Goal: Task Accomplishment & Management: Use online tool/utility

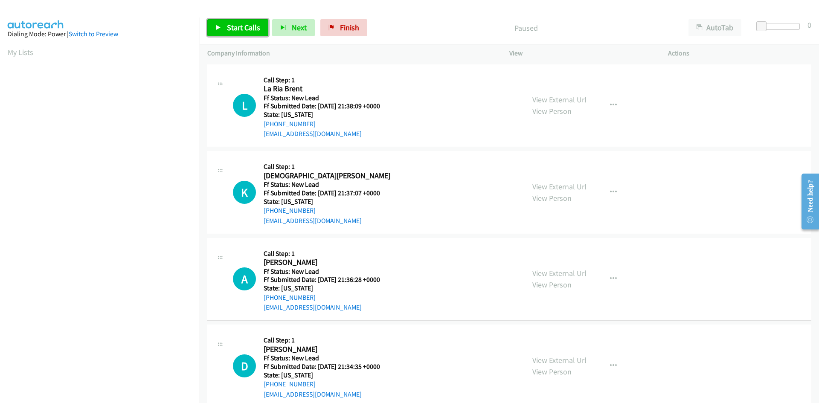
click at [230, 28] on span "Start Calls" at bounding box center [243, 28] width 33 height 10
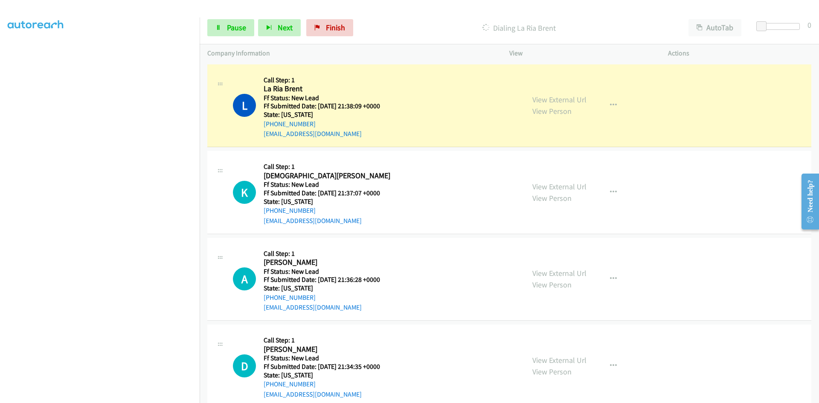
scroll to position [57, 0]
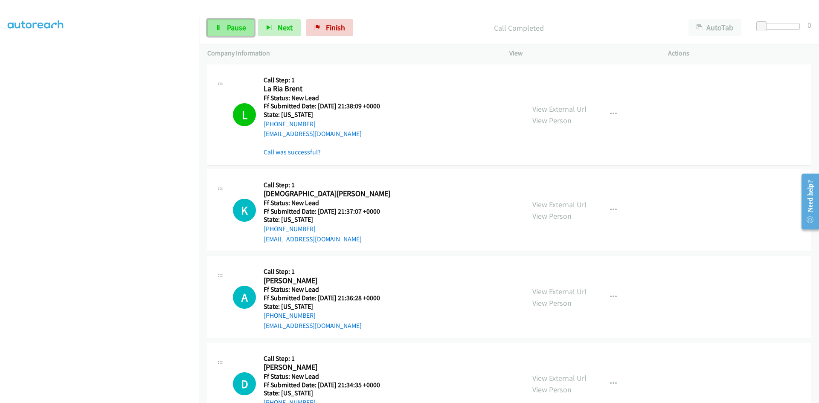
click at [219, 31] on link "Pause" at bounding box center [230, 27] width 47 height 17
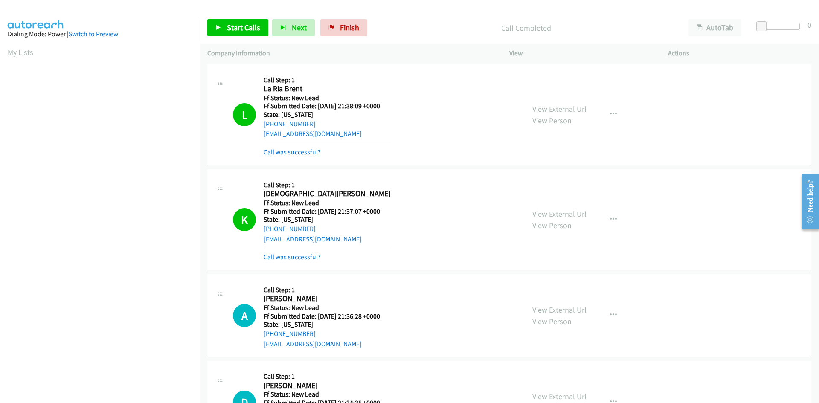
scroll to position [49, 0]
click at [410, 26] on p "Call Completed" at bounding box center [526, 28] width 294 height 12
click at [574, 109] on link "View External Url" at bounding box center [560, 109] width 54 height 10
click at [291, 154] on link "Call was successful?" at bounding box center [292, 152] width 57 height 8
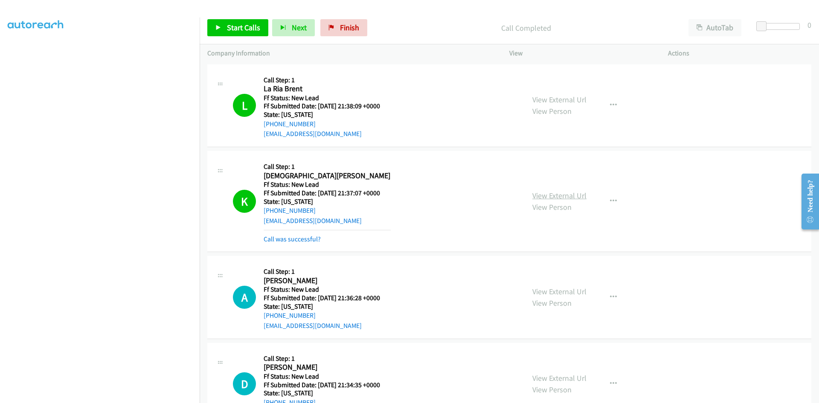
click at [563, 199] on link "View External Url" at bounding box center [560, 196] width 54 height 10
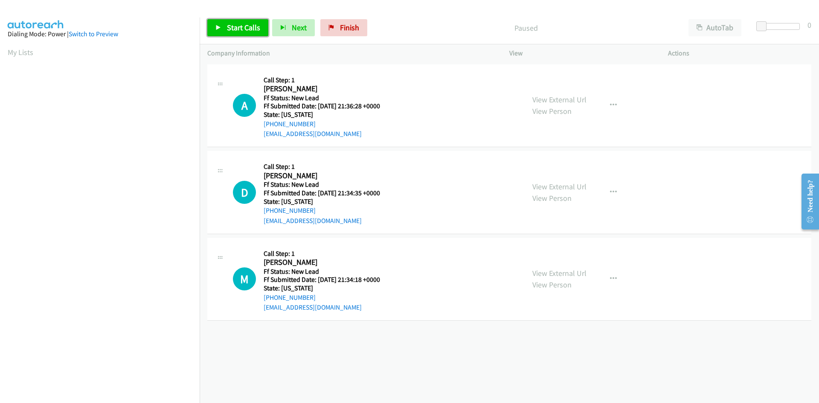
click at [235, 25] on span "Start Calls" at bounding box center [243, 28] width 33 height 10
click at [546, 99] on link "View External Url" at bounding box center [560, 100] width 54 height 10
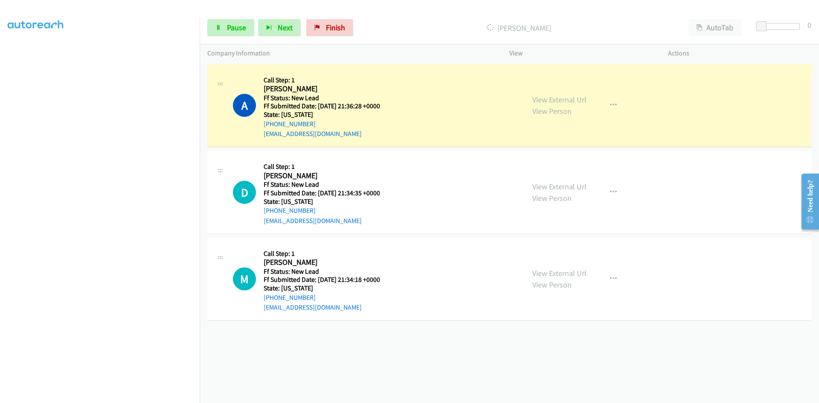
scroll to position [75, 0]
click at [222, 27] on link "Pause" at bounding box center [230, 27] width 47 height 17
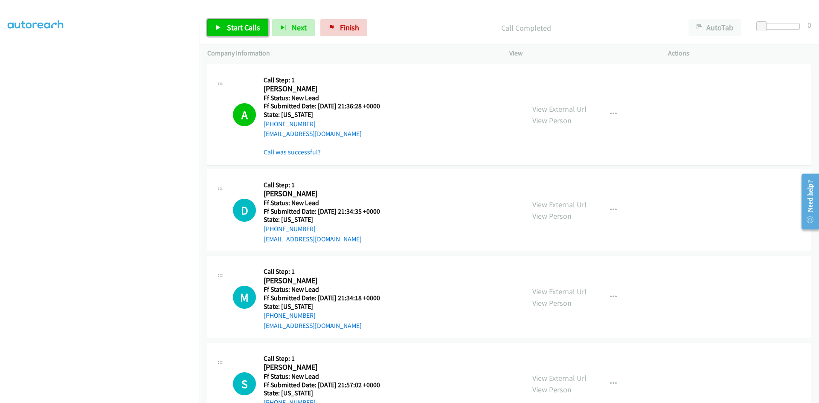
click at [246, 29] on span "Start Calls" at bounding box center [243, 28] width 33 height 10
click at [302, 151] on link "Call was successful?" at bounding box center [292, 152] width 57 height 8
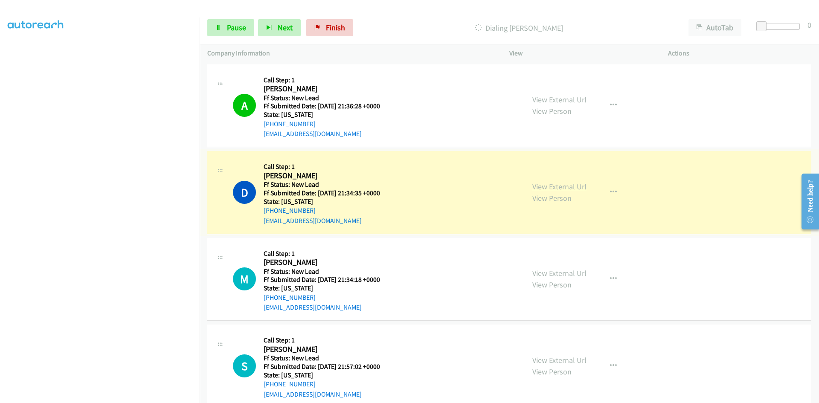
click at [555, 187] on link "View External Url" at bounding box center [560, 187] width 54 height 10
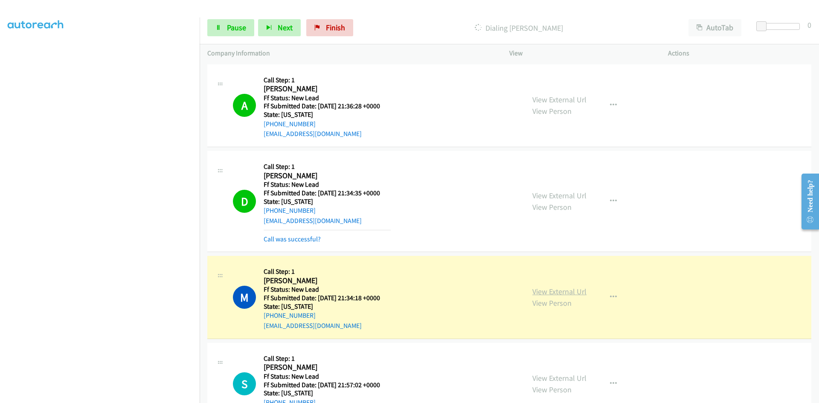
click at [552, 291] on link "View External Url" at bounding box center [560, 292] width 54 height 10
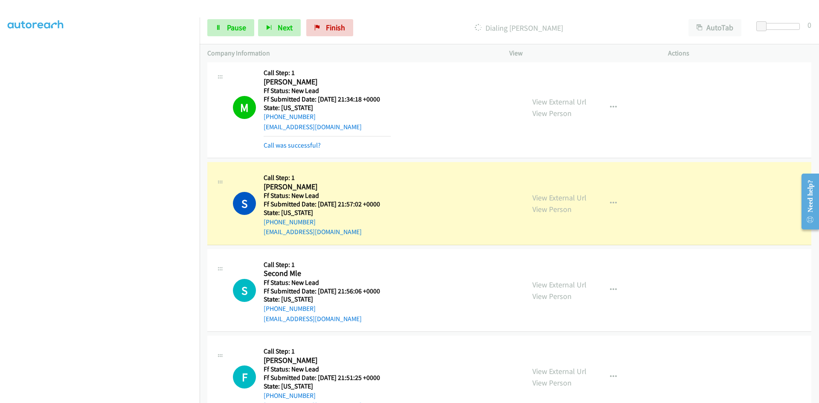
scroll to position [227, 0]
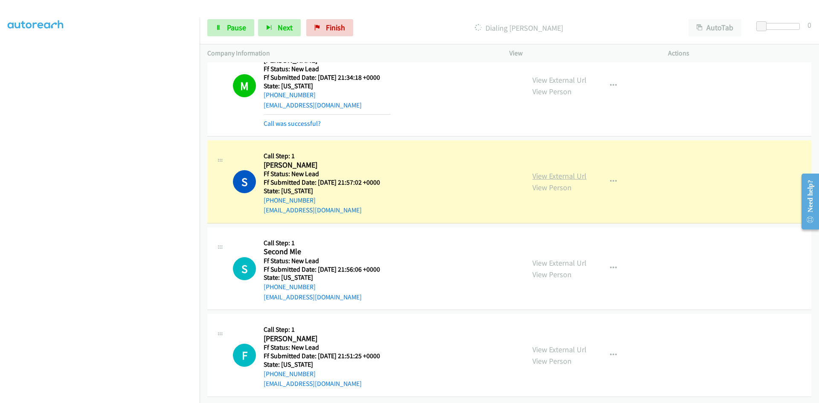
click at [562, 171] on link "View External Url" at bounding box center [560, 176] width 54 height 10
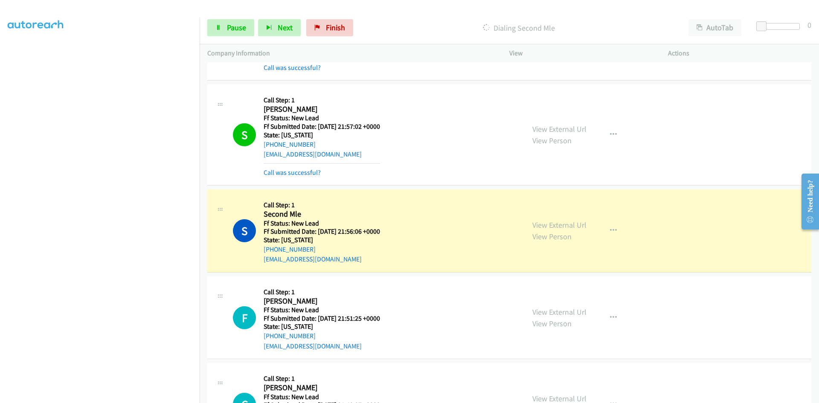
scroll to position [355, 0]
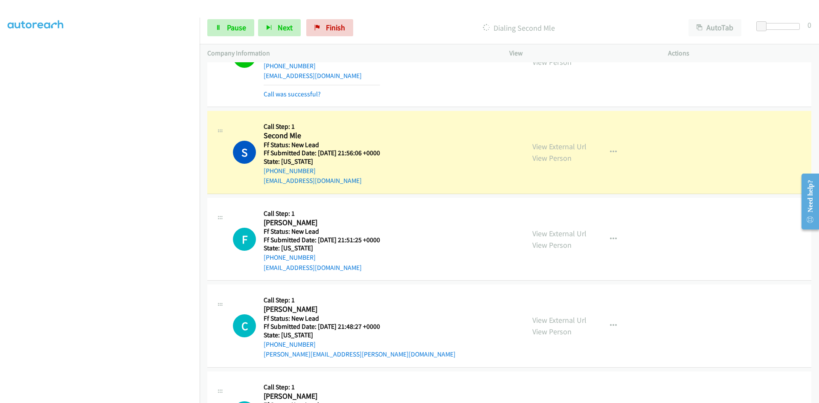
click at [542, 146] on link "View External Url" at bounding box center [560, 147] width 54 height 10
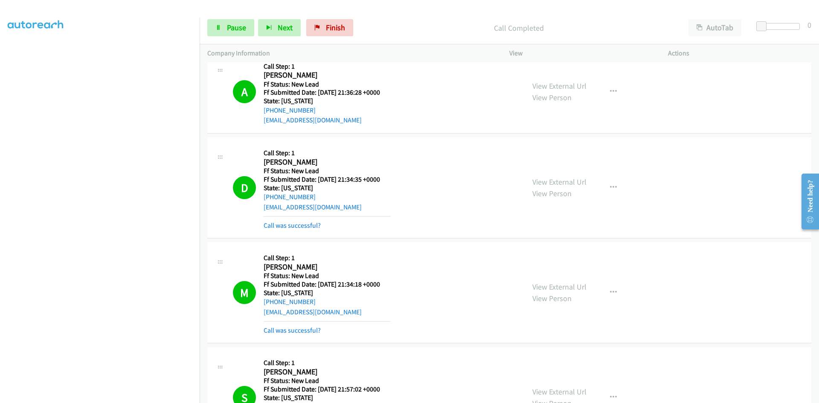
scroll to position [0, 0]
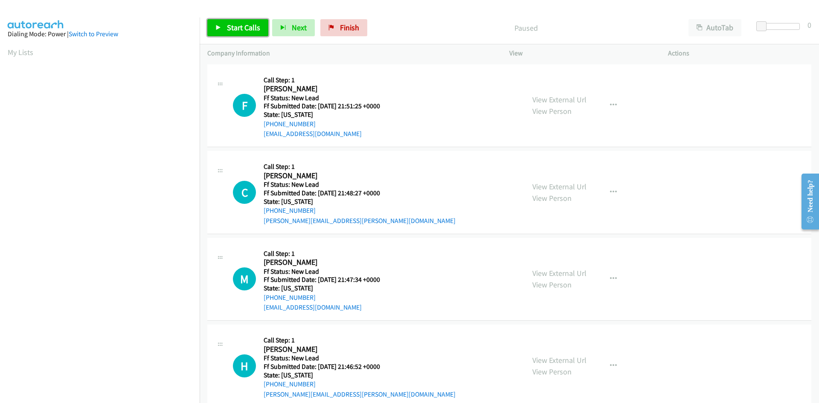
click at [241, 29] on span "Start Calls" at bounding box center [243, 28] width 33 height 10
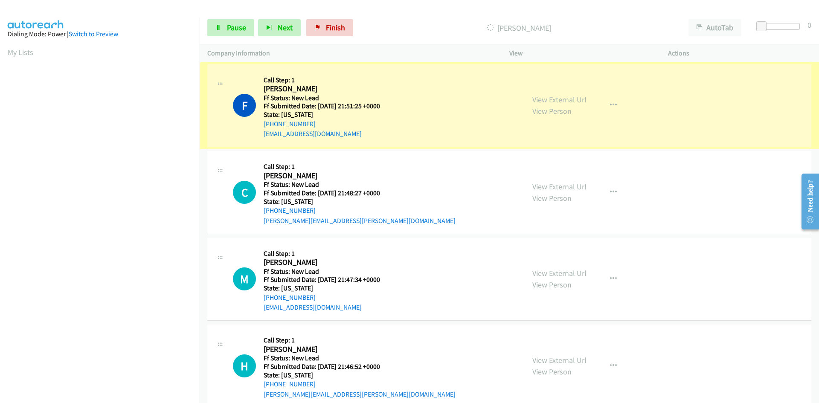
click at [553, 99] on link "View External Url" at bounding box center [560, 100] width 54 height 10
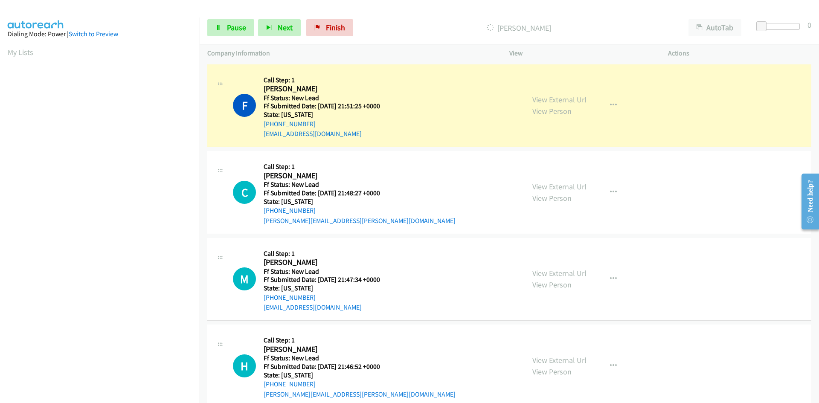
scroll to position [75, 0]
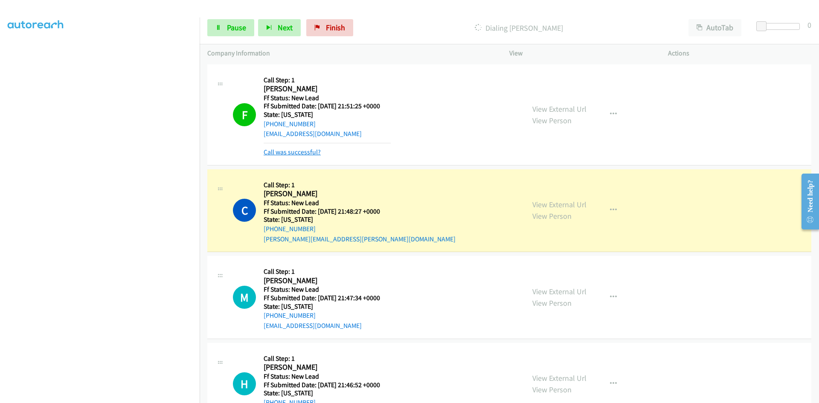
click at [282, 154] on link "Call was successful?" at bounding box center [292, 152] width 57 height 8
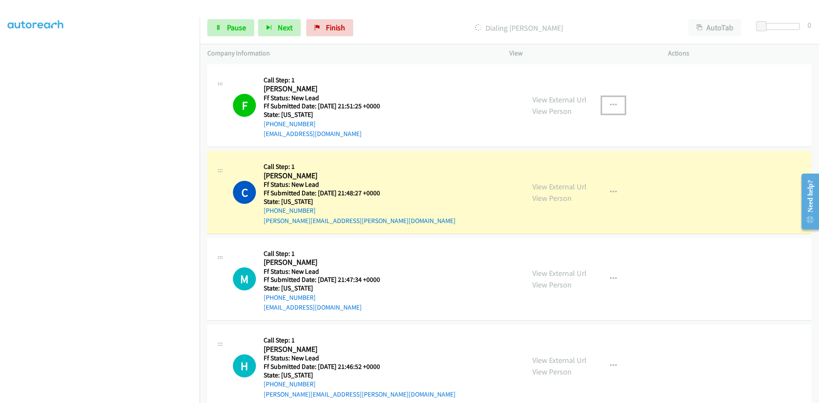
click at [610, 105] on icon "button" at bounding box center [613, 105] width 7 height 7
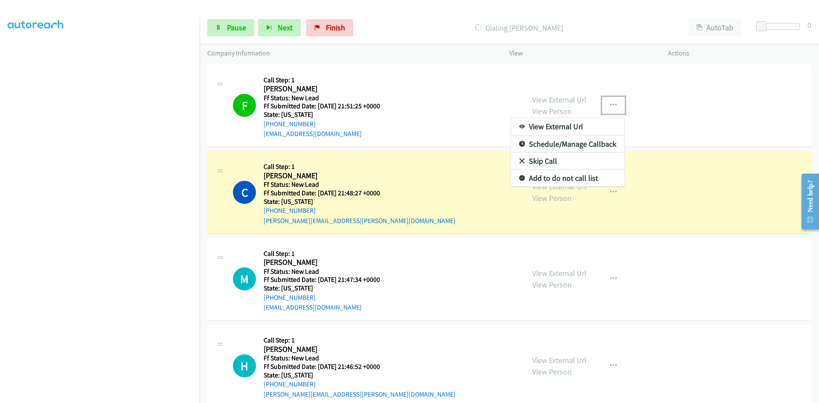
click at [539, 180] on link "Add to do not call list" at bounding box center [568, 178] width 114 height 17
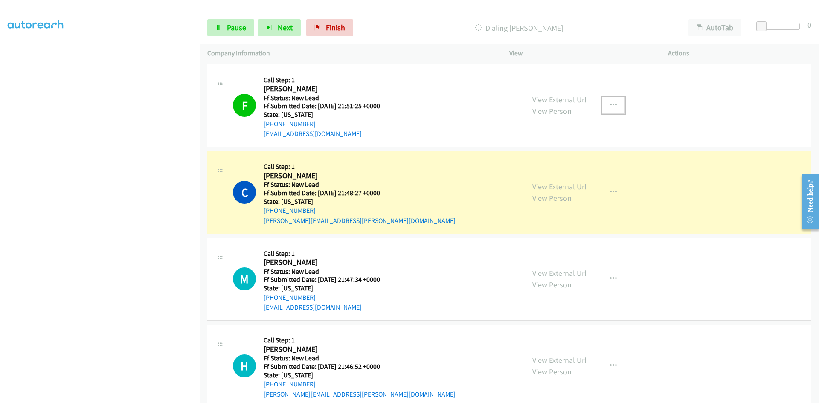
click at [606, 105] on button "button" at bounding box center [613, 105] width 23 height 17
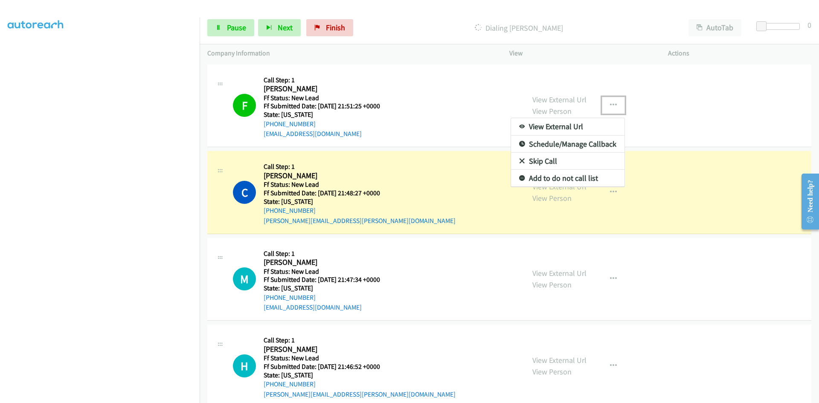
click at [535, 174] on link "Add to do not call list" at bounding box center [568, 178] width 114 height 17
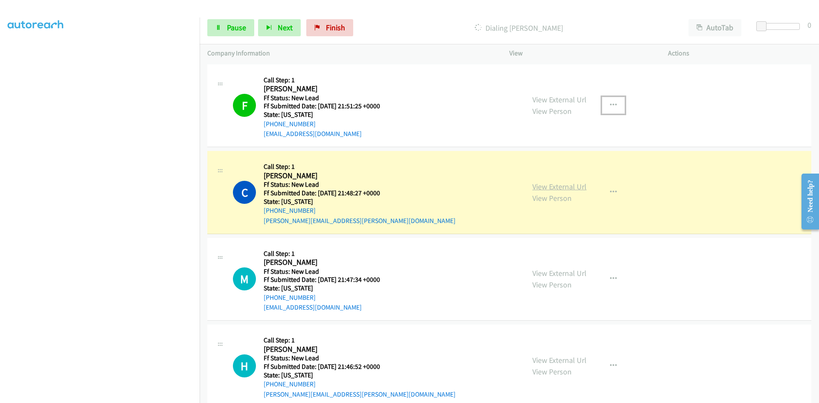
click at [542, 187] on link "View External Url" at bounding box center [560, 187] width 54 height 10
click at [228, 26] on span "Pause" at bounding box center [236, 28] width 19 height 10
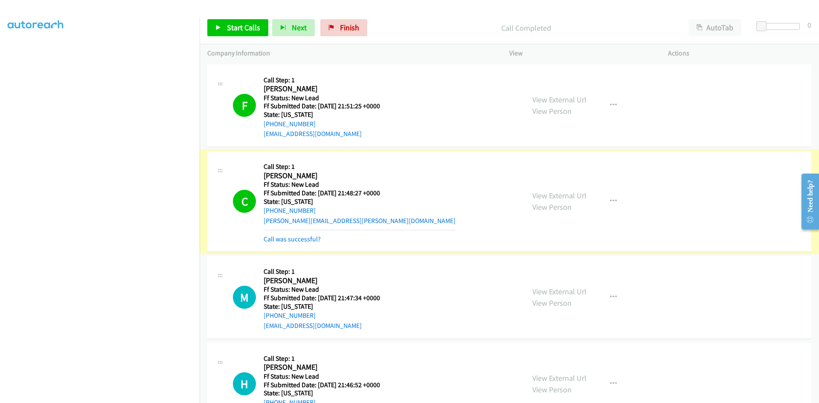
click at [313, 239] on link "Call was successful?" at bounding box center [292, 239] width 57 height 8
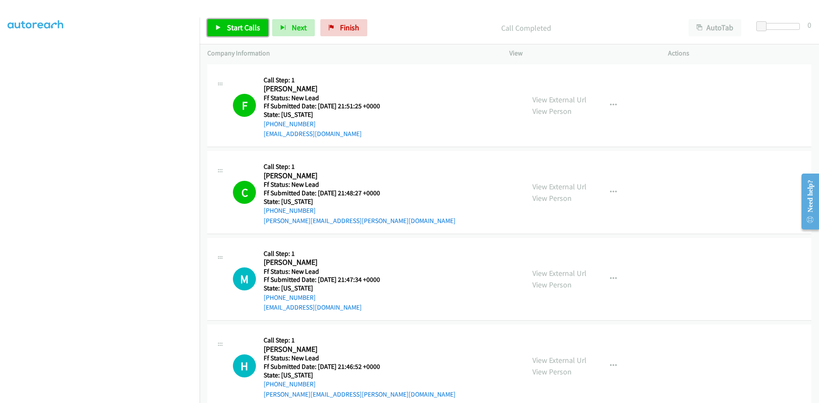
click at [228, 23] on span "Start Calls" at bounding box center [243, 28] width 33 height 10
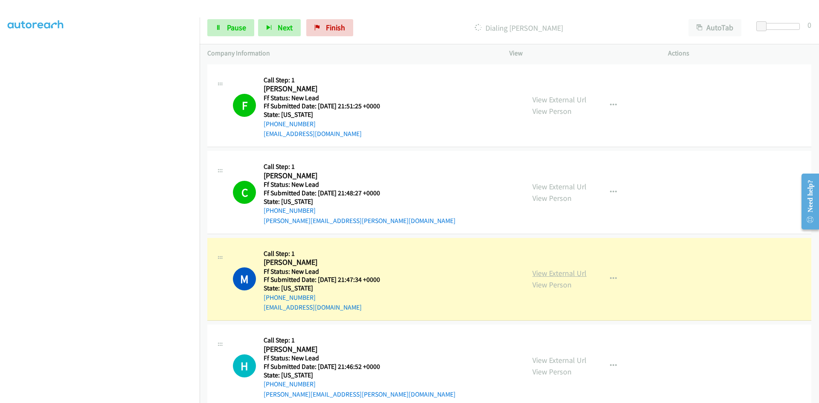
click at [547, 274] on link "View External Url" at bounding box center [560, 273] width 54 height 10
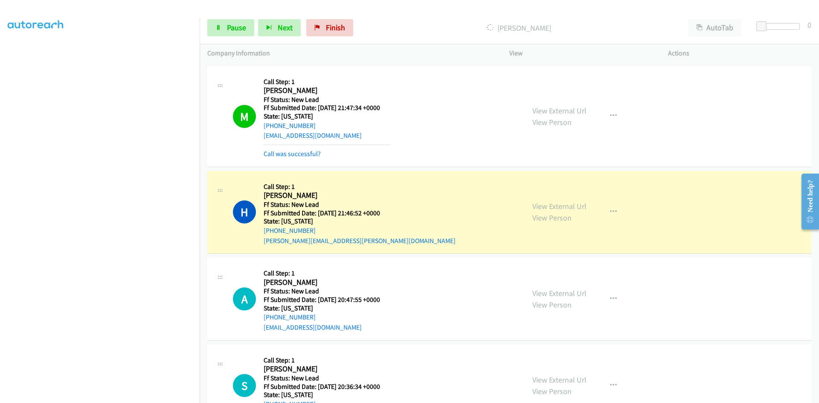
scroll to position [213, 0]
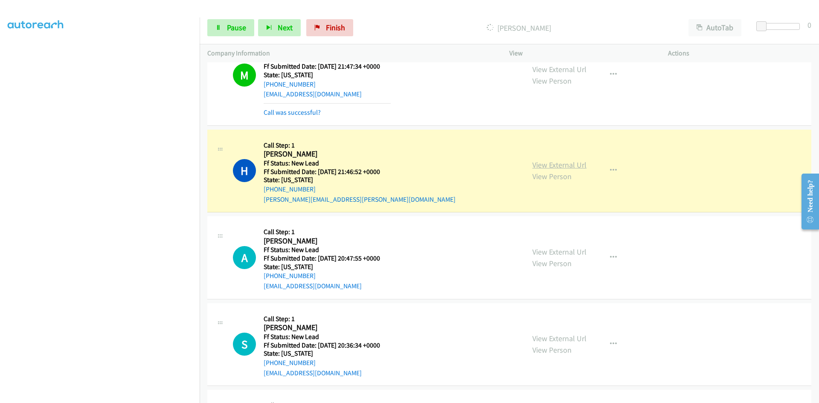
click at [569, 162] on link "View External Url" at bounding box center [560, 165] width 54 height 10
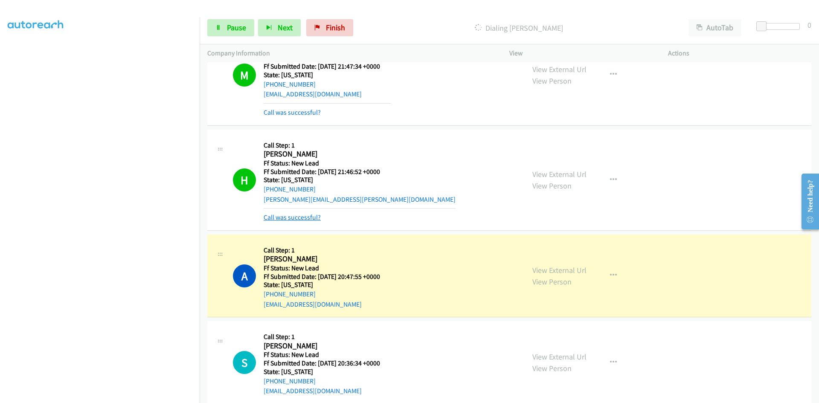
click at [311, 215] on link "Call was successful?" at bounding box center [292, 217] width 57 height 8
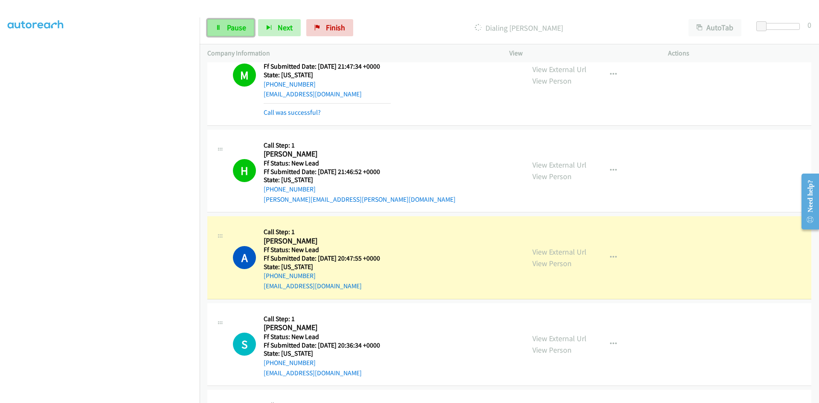
click at [243, 26] on span "Pause" at bounding box center [236, 28] width 19 height 10
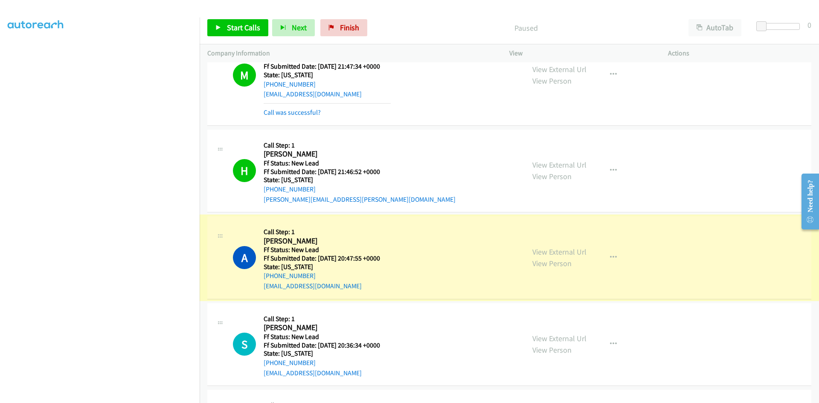
click at [552, 251] on link "View External Url" at bounding box center [560, 252] width 54 height 10
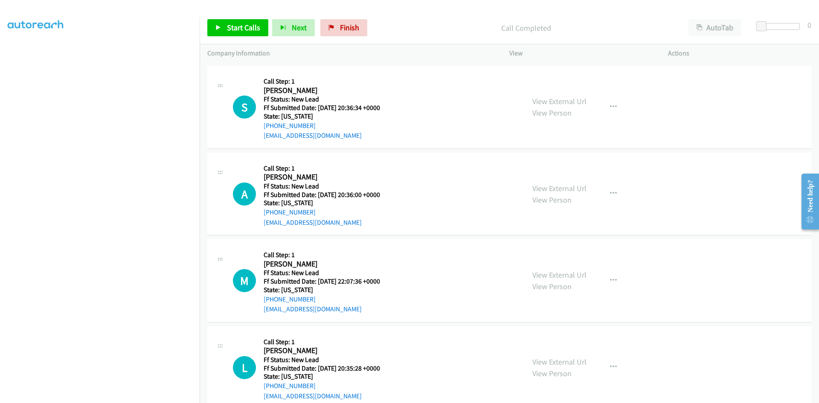
scroll to position [488, 0]
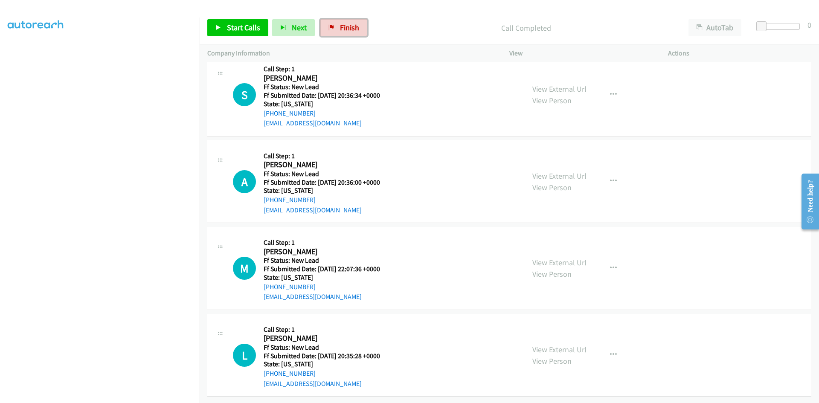
click at [330, 27] on icon at bounding box center [332, 28] width 6 height 6
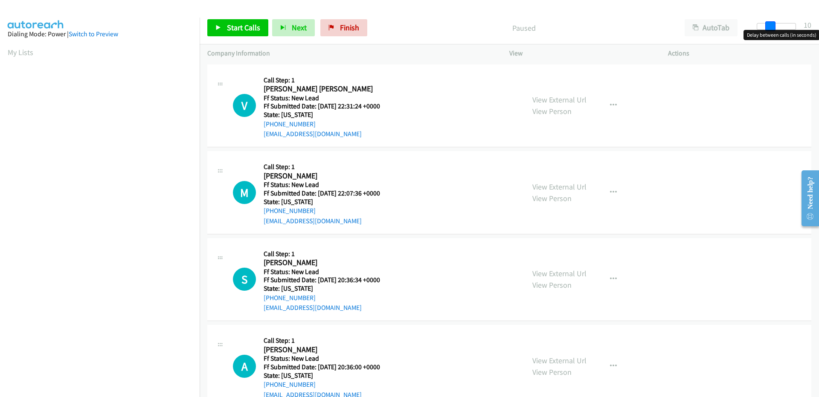
drag, startPoint x: 771, startPoint y: 25, endPoint x: 779, endPoint y: 24, distance: 8.1
click at [779, 24] on div at bounding box center [776, 26] width 39 height 7
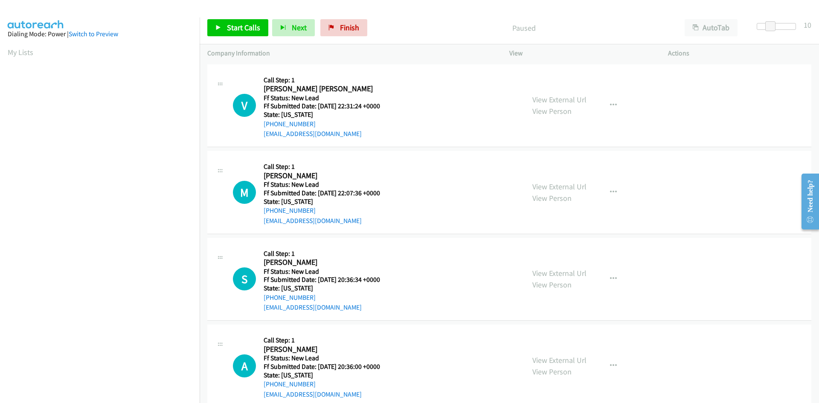
scroll to position [49, 0]
click at [245, 22] on link "Start Calls" at bounding box center [237, 27] width 61 height 17
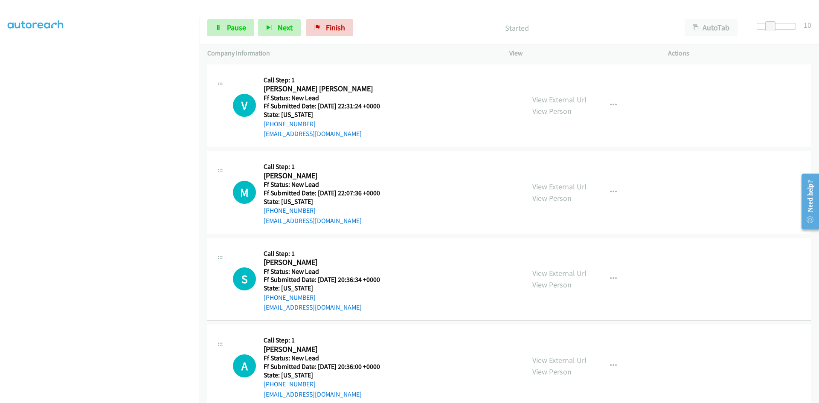
click at [573, 100] on link "View External Url" at bounding box center [560, 100] width 54 height 10
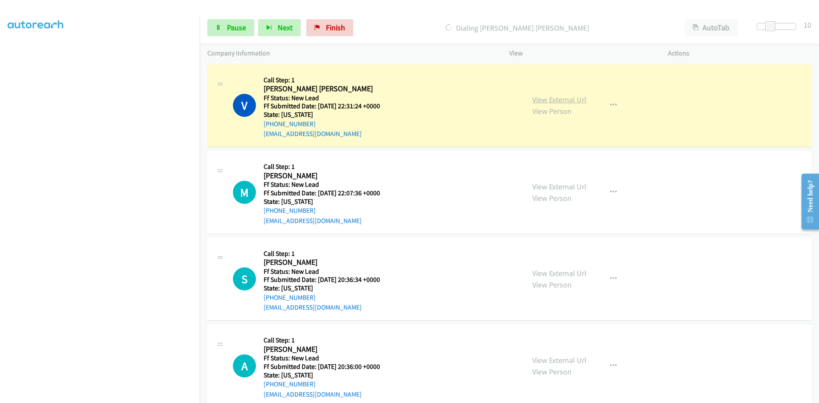
scroll to position [57, 0]
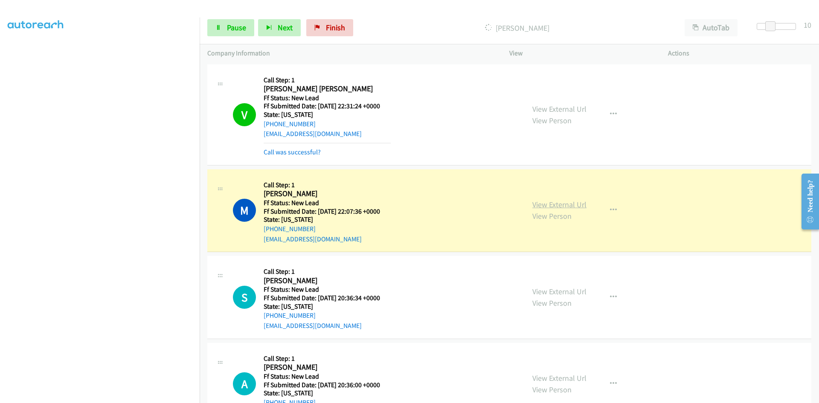
click at [537, 203] on link "View External Url" at bounding box center [560, 205] width 54 height 10
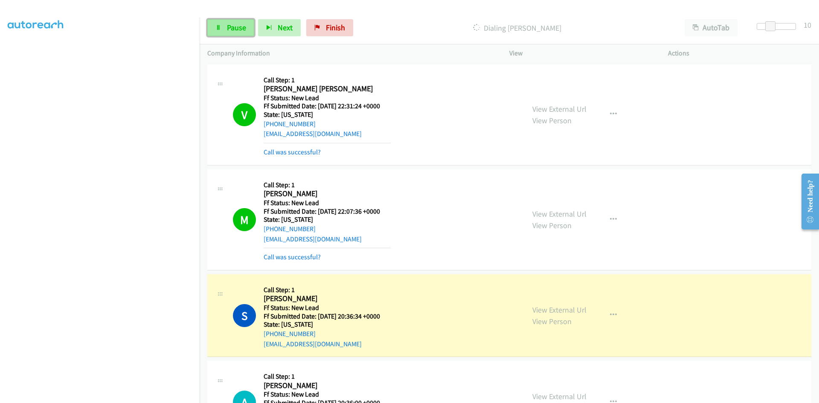
click at [239, 28] on span "Pause" at bounding box center [236, 28] width 19 height 10
click at [566, 308] on link "View External Url" at bounding box center [560, 310] width 54 height 10
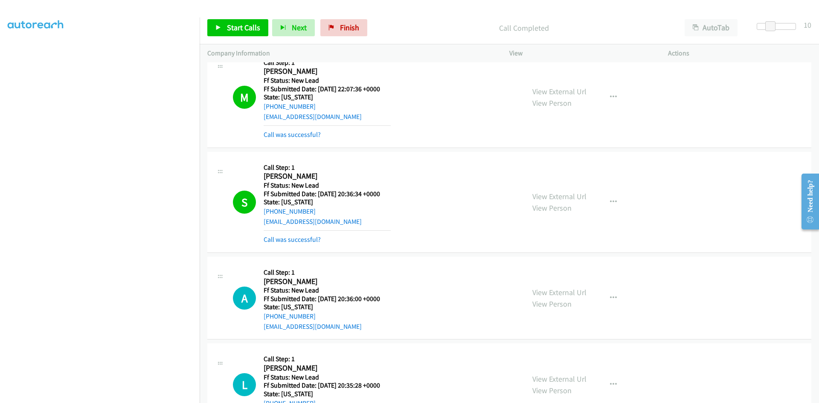
scroll to position [128, 0]
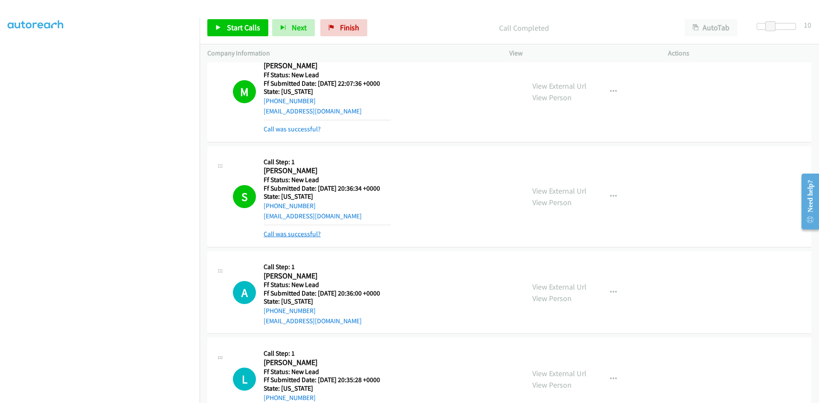
click at [304, 236] on link "Call was successful?" at bounding box center [292, 234] width 57 height 8
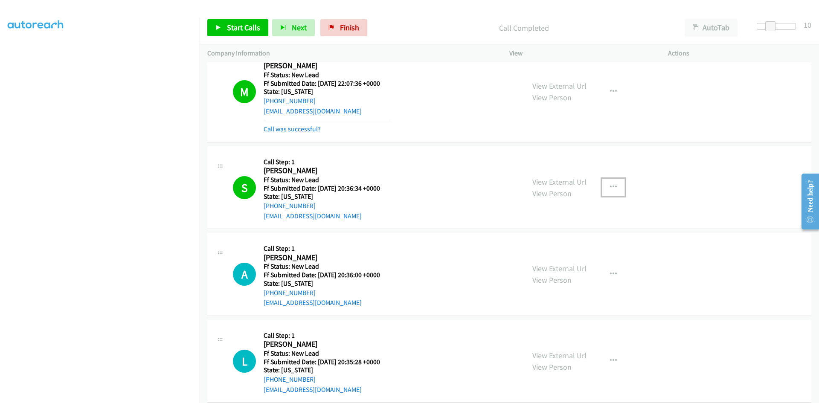
click at [612, 184] on icon "button" at bounding box center [613, 187] width 7 height 7
click at [570, 258] on link "Add to do not call list" at bounding box center [568, 260] width 114 height 17
click at [303, 128] on link "Call was successful?" at bounding box center [292, 129] width 57 height 8
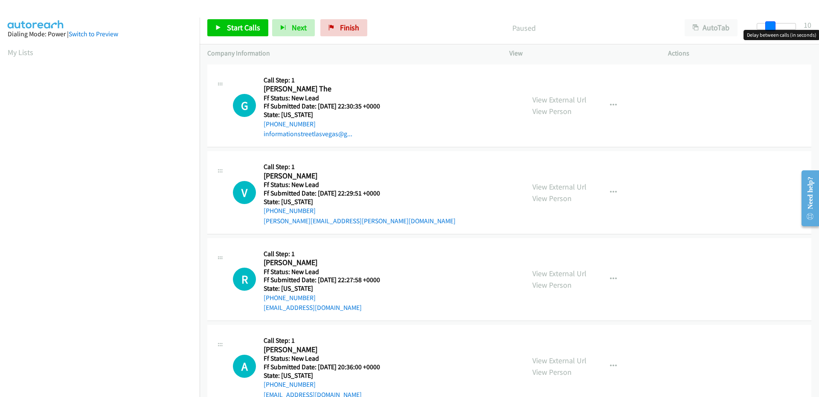
drag, startPoint x: 765, startPoint y: 26, endPoint x: 775, endPoint y: 25, distance: 10.3
click at [775, 25] on span at bounding box center [771, 26] width 10 height 10
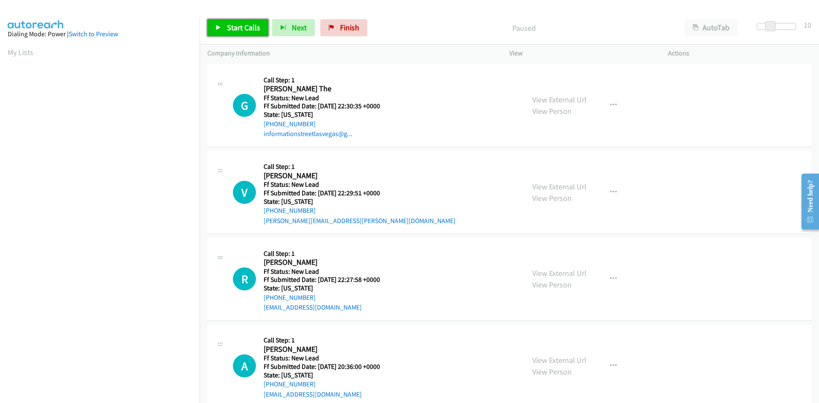
click at [222, 29] on link "Start Calls" at bounding box center [237, 27] width 61 height 17
click at [577, 99] on link "View External Url" at bounding box center [560, 100] width 54 height 10
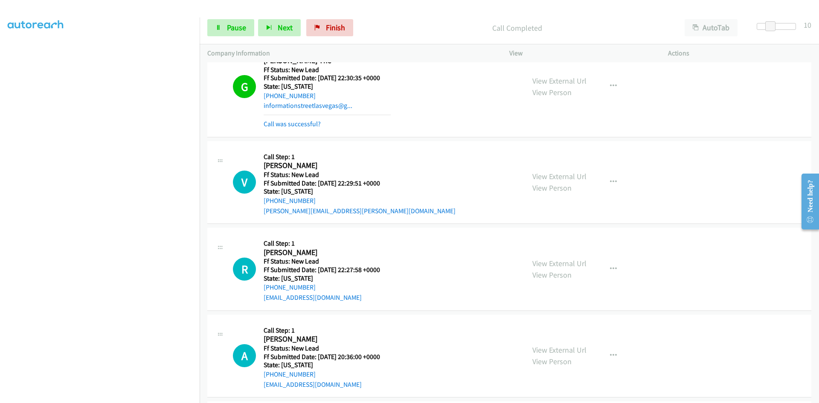
scroll to position [43, 0]
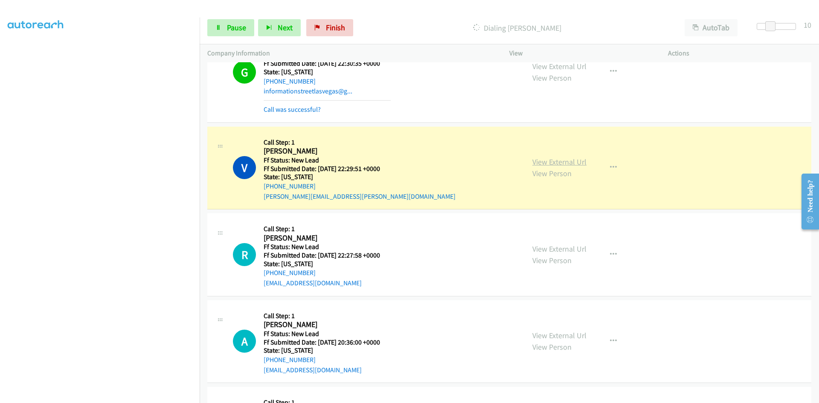
click at [563, 163] on link "View External Url" at bounding box center [560, 162] width 54 height 10
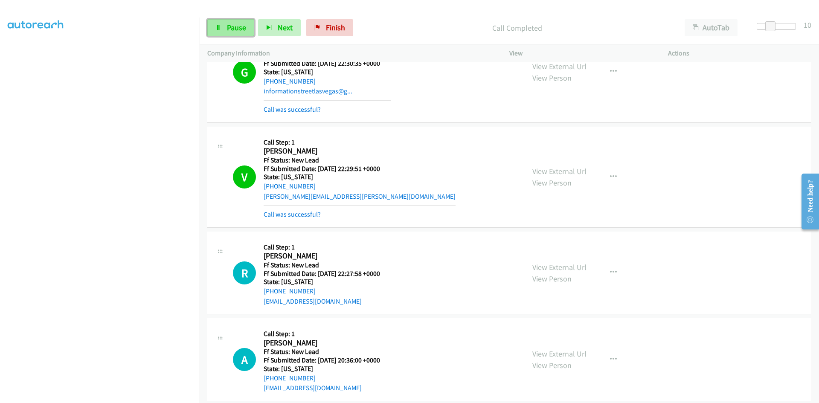
click at [240, 26] on span "Pause" at bounding box center [236, 28] width 19 height 10
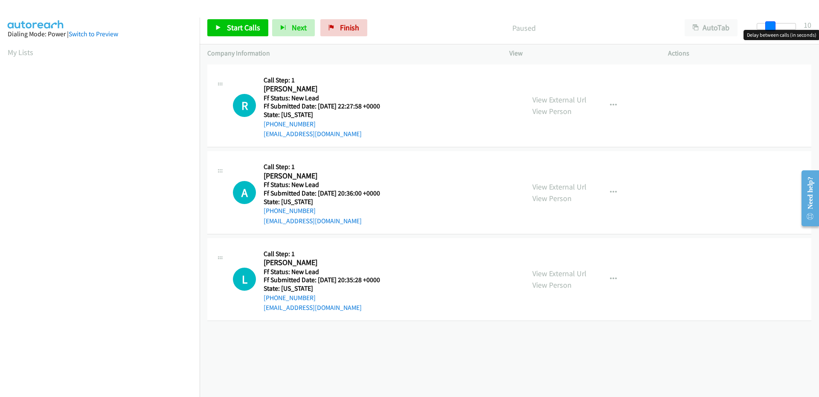
drag, startPoint x: 764, startPoint y: 23, endPoint x: 776, endPoint y: 22, distance: 12.4
click at [776, 22] on div "Start Calls Pause Next Finish Paused AutoTab AutoTab 10" at bounding box center [510, 28] width 620 height 33
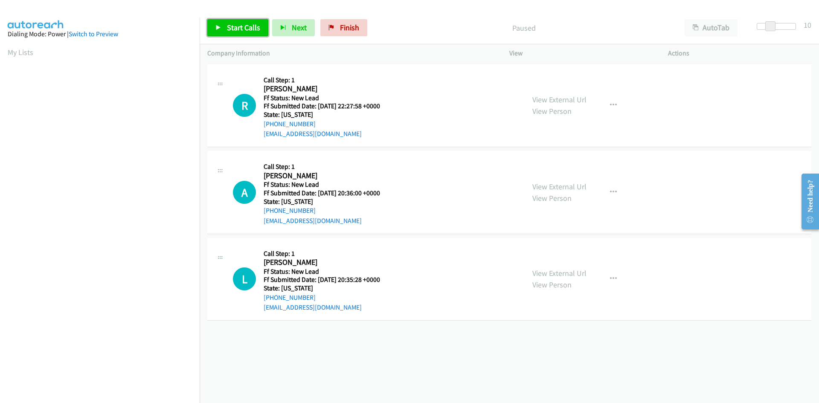
click at [238, 24] on span "Start Calls" at bounding box center [243, 28] width 33 height 10
click at [562, 96] on link "View External Url" at bounding box center [560, 100] width 54 height 10
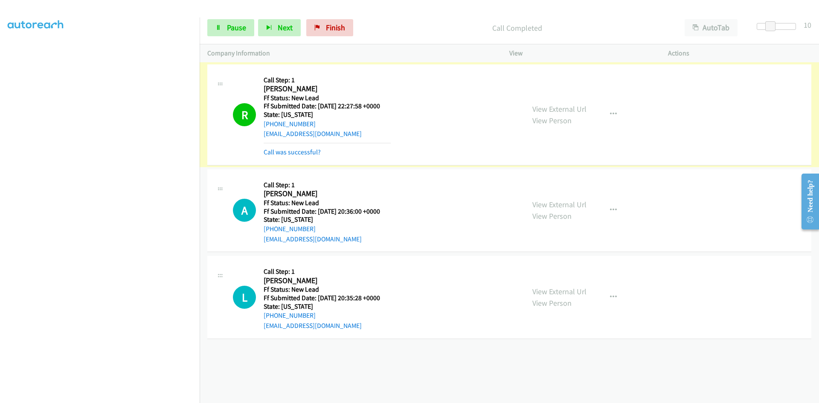
click at [299, 153] on tbody "R Callback Scheduled Call Step: 1 [PERSON_NAME] Pacific/[GEOGRAPHIC_DATA] Ff St…" at bounding box center [510, 201] width 620 height 279
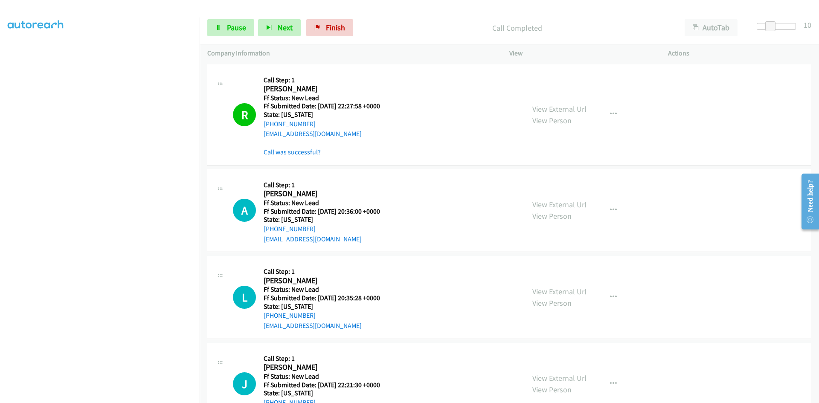
click at [299, 153] on link "Call was successful?" at bounding box center [292, 152] width 57 height 8
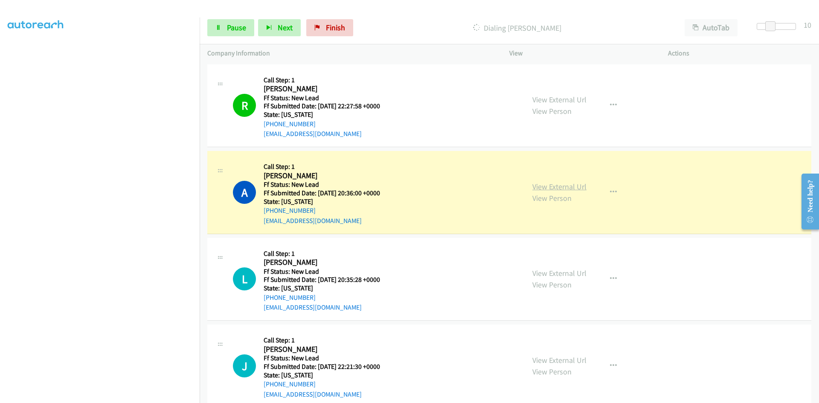
click at [550, 185] on link "View External Url" at bounding box center [560, 187] width 54 height 10
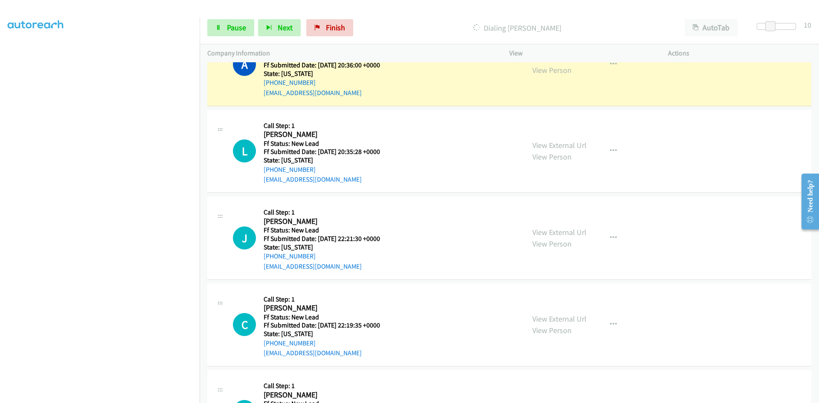
scroll to position [137, 0]
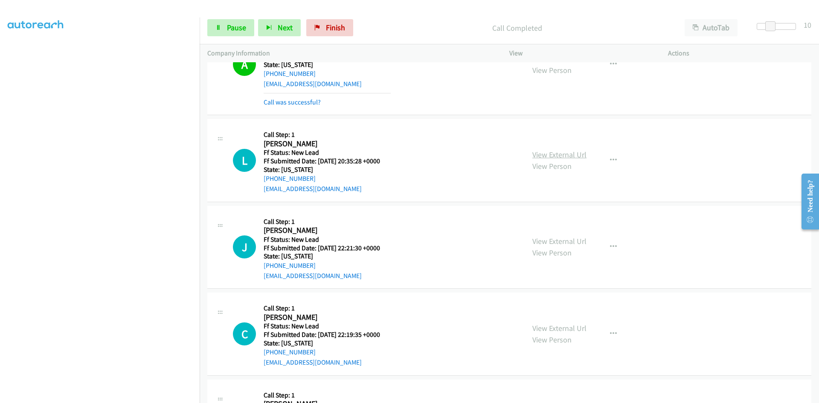
click at [569, 155] on link "View External Url" at bounding box center [560, 155] width 54 height 10
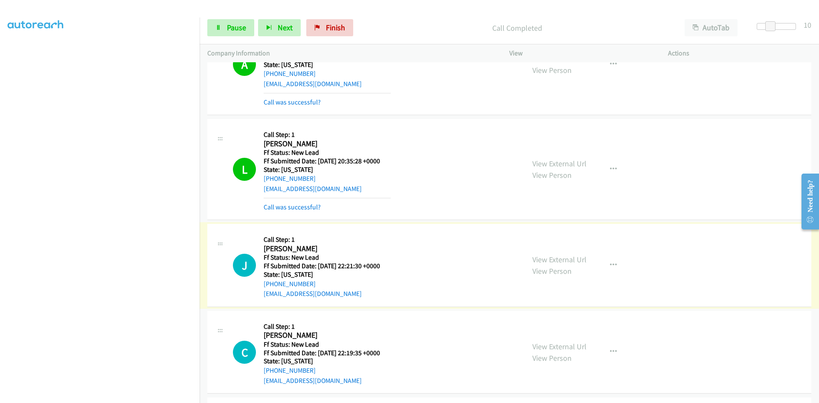
click at [553, 259] on link "View External Url" at bounding box center [560, 260] width 54 height 10
click at [571, 261] on link "View External Url" at bounding box center [560, 260] width 54 height 10
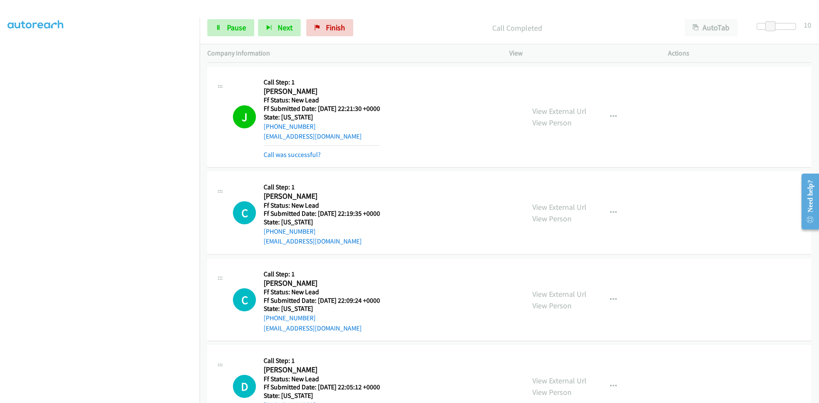
scroll to position [308, 0]
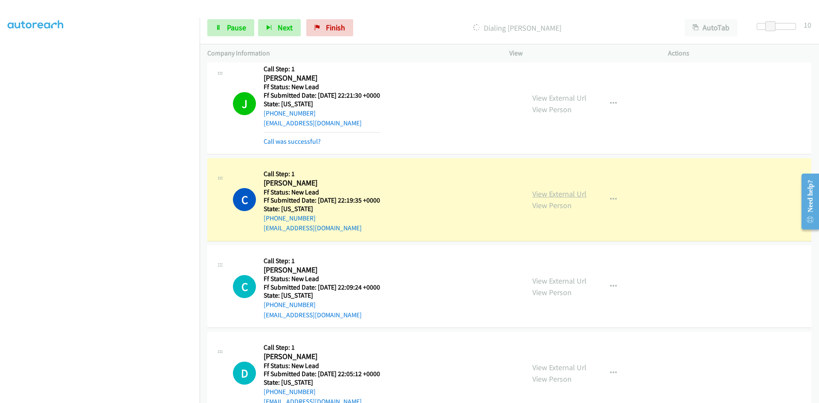
click at [551, 195] on link "View External Url" at bounding box center [560, 194] width 54 height 10
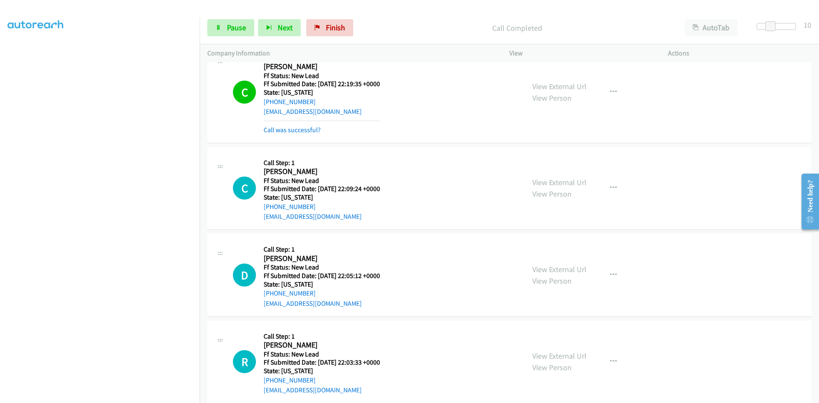
scroll to position [478, 0]
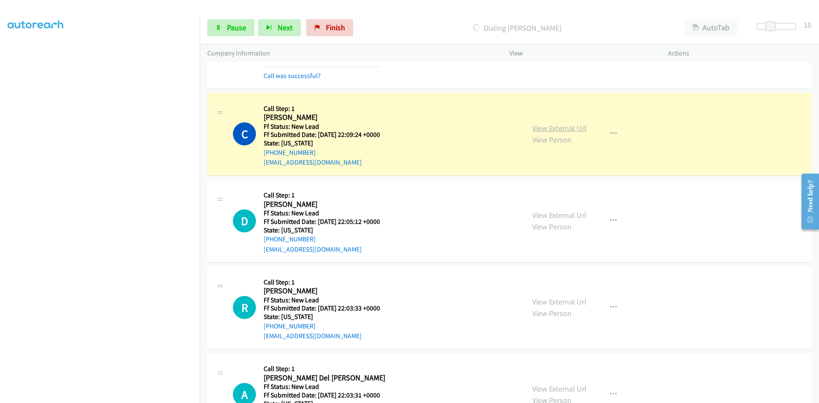
click at [581, 129] on link "View External Url" at bounding box center [560, 128] width 54 height 10
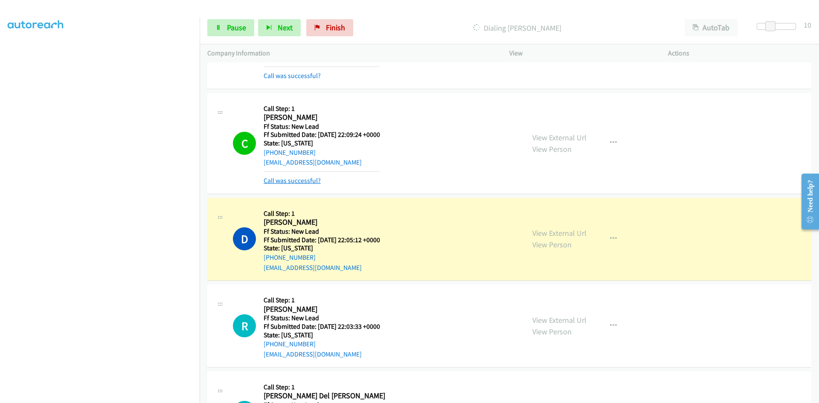
click at [306, 181] on link "Call was successful?" at bounding box center [292, 181] width 57 height 8
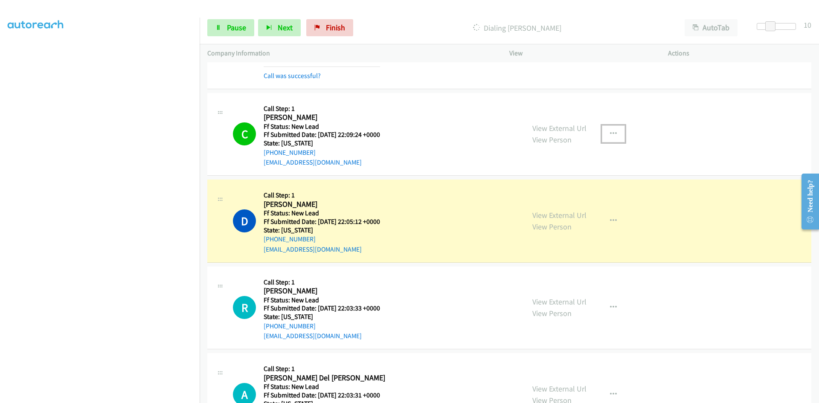
click at [613, 131] on icon "button" at bounding box center [613, 134] width 7 height 7
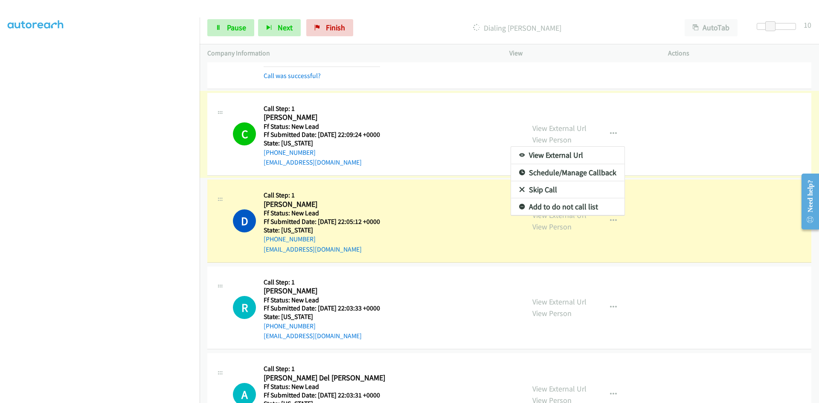
click at [538, 209] on link "Add to do not call list" at bounding box center [568, 206] width 114 height 17
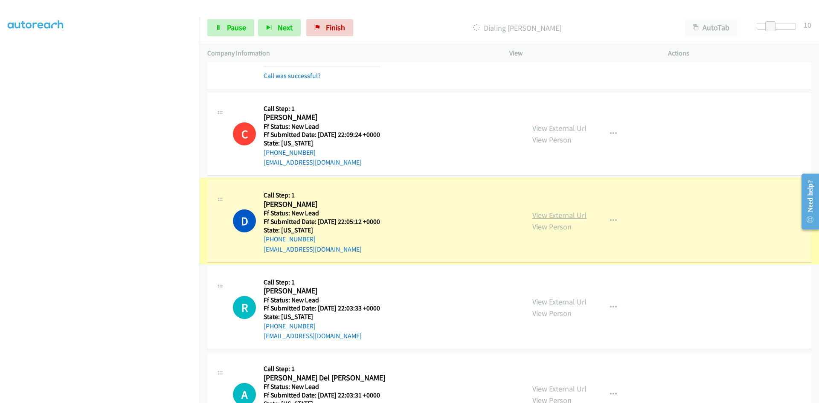
click at [546, 213] on link "View External Url" at bounding box center [560, 215] width 54 height 10
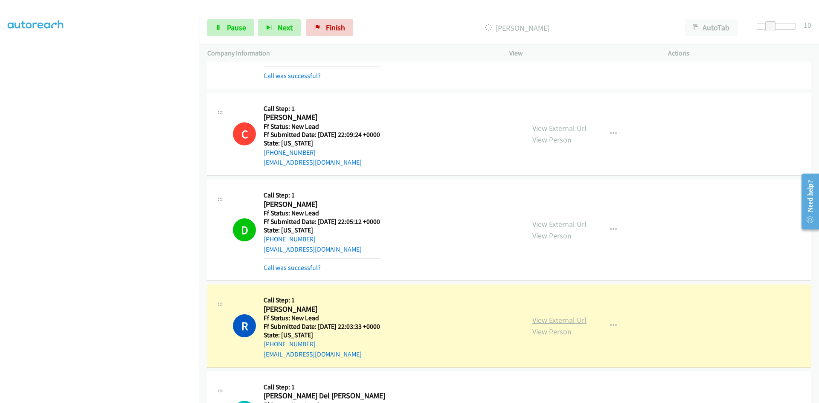
click at [535, 321] on link "View External Url" at bounding box center [560, 320] width 54 height 10
click at [550, 228] on link "View External Url" at bounding box center [560, 224] width 54 height 10
drag, startPoint x: 769, startPoint y: 26, endPoint x: 778, endPoint y: 28, distance: 9.1
click at [778, 28] on span at bounding box center [780, 26] width 10 height 10
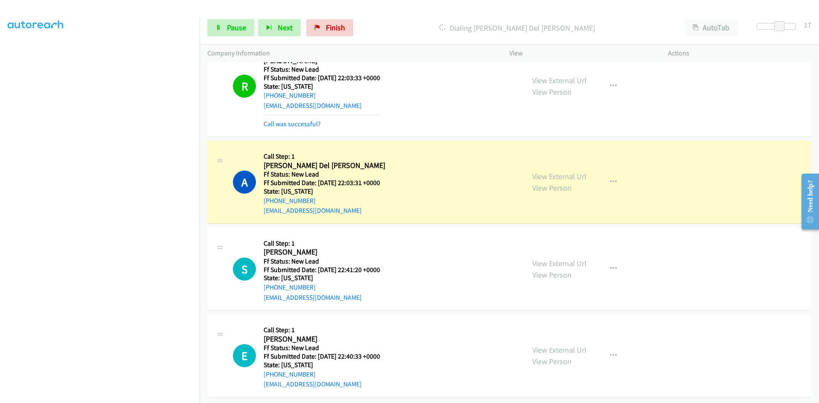
scroll to position [734, 0]
click at [543, 171] on link "View External Url" at bounding box center [560, 176] width 54 height 10
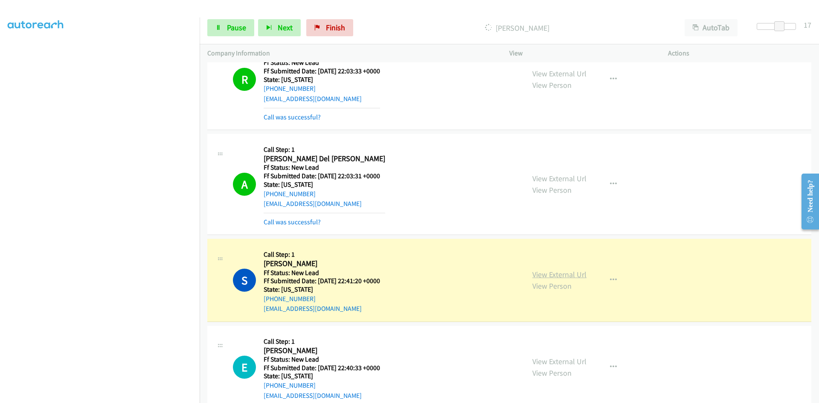
click at [557, 274] on link "View External Url" at bounding box center [560, 275] width 54 height 10
click at [544, 175] on link "View External Url" at bounding box center [560, 179] width 54 height 10
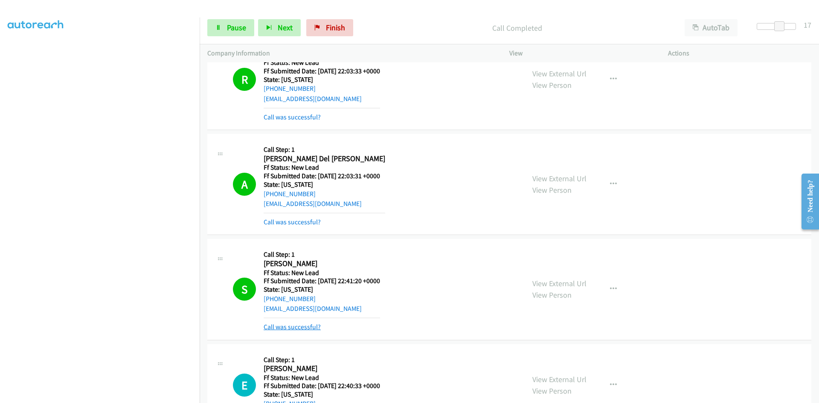
click at [270, 329] on link "Call was successful?" at bounding box center [292, 327] width 57 height 8
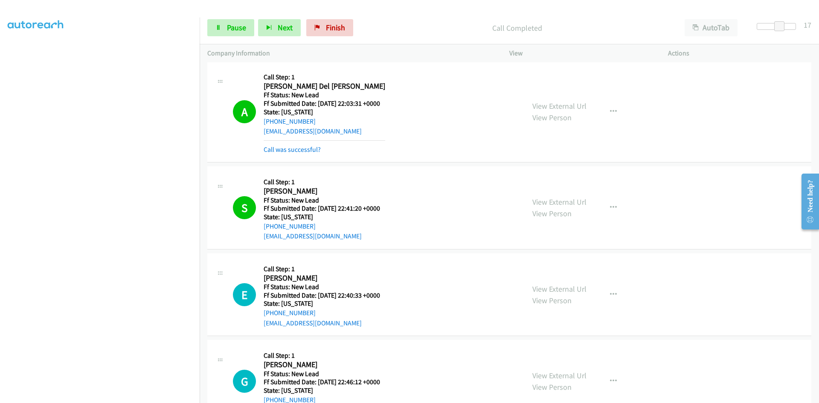
scroll to position [905, 0]
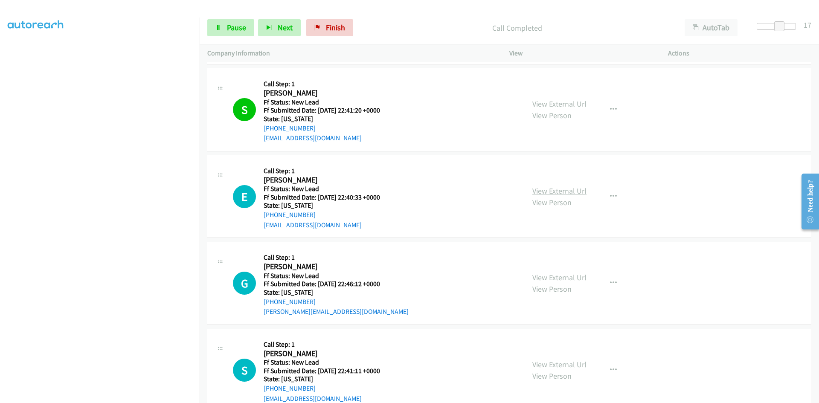
click at [543, 187] on link "View External Url" at bounding box center [560, 191] width 54 height 10
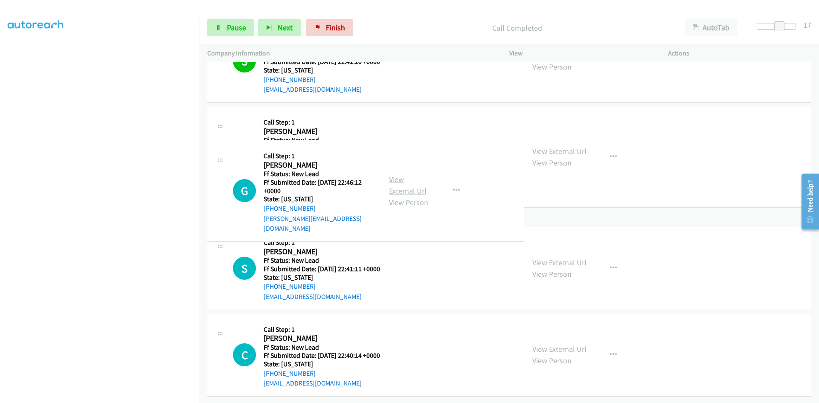
scroll to position [1031, 0]
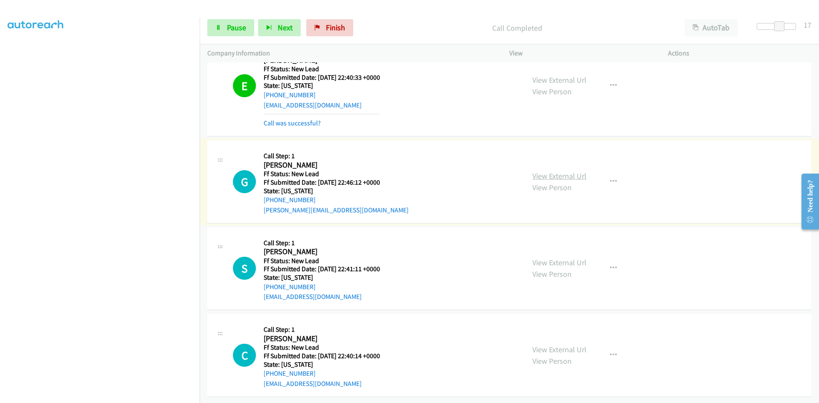
click at [561, 171] on link "View External Url" at bounding box center [560, 176] width 54 height 10
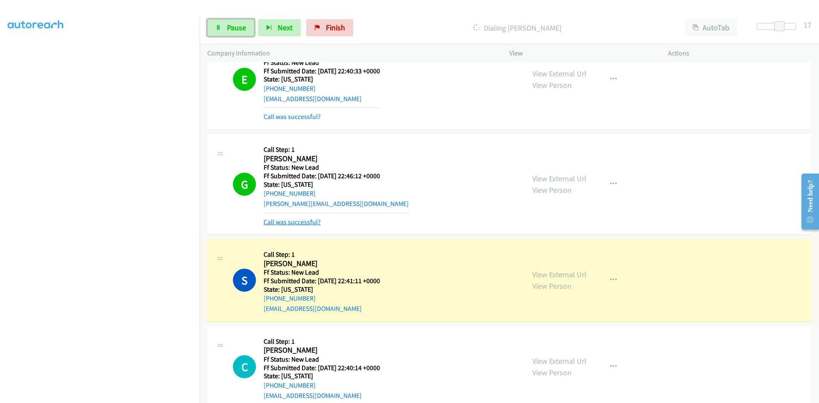
click at [311, 223] on link "Call was successful?" at bounding box center [292, 222] width 57 height 8
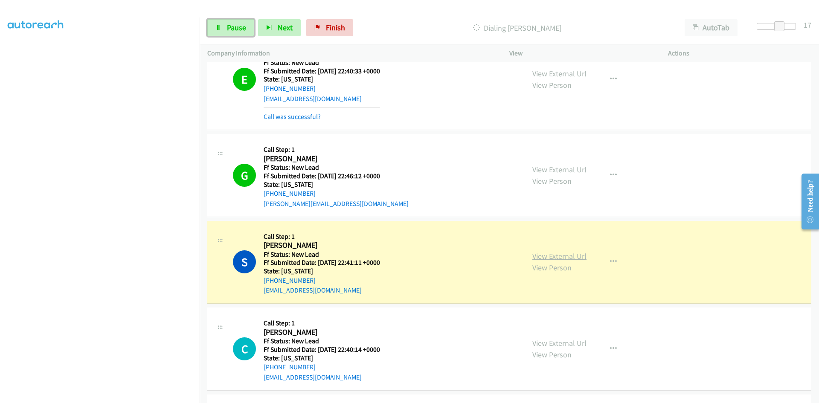
click at [582, 254] on link "View External Url" at bounding box center [560, 256] width 54 height 10
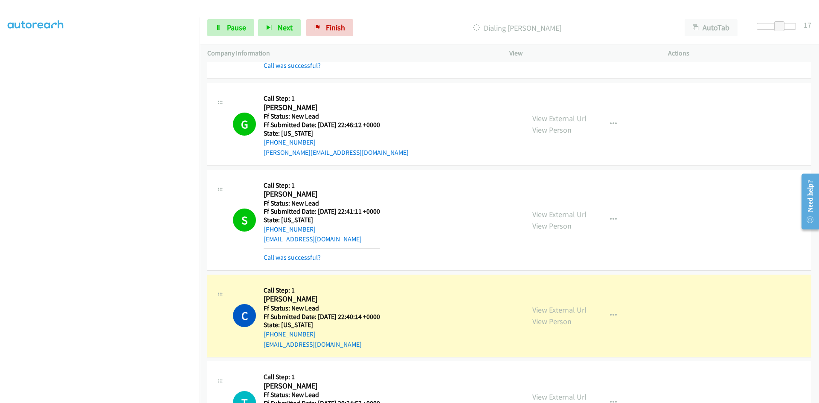
scroll to position [1202, 0]
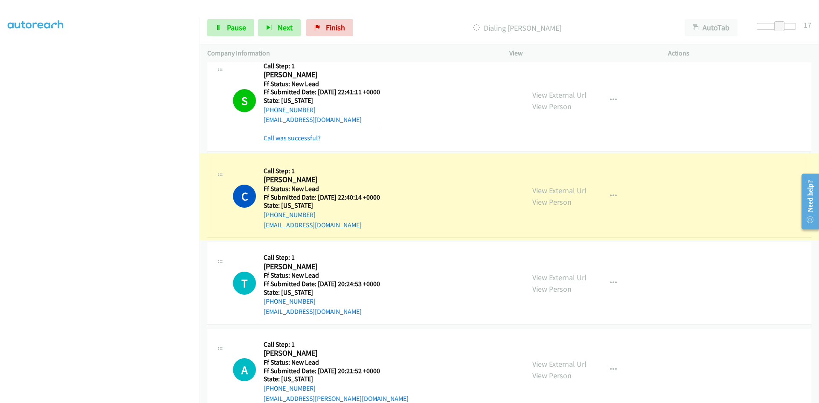
click at [550, 191] on link "View External Url" at bounding box center [560, 191] width 54 height 10
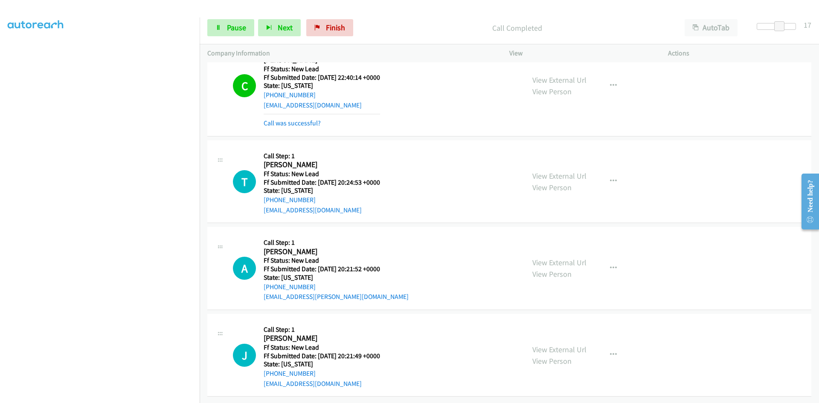
scroll to position [1328, 0]
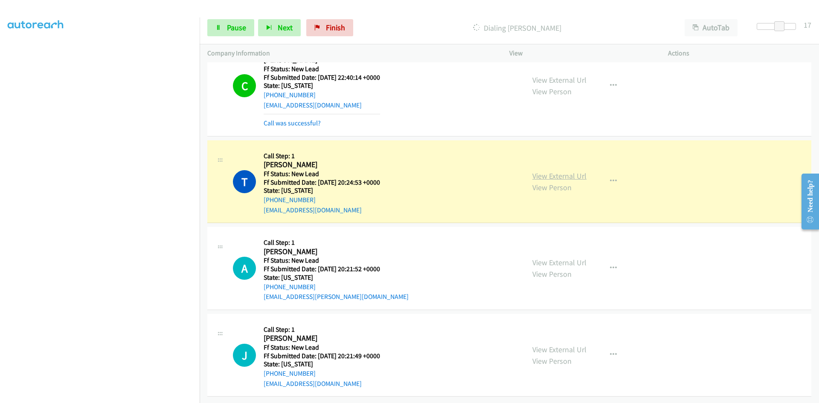
click at [574, 171] on link "View External Url" at bounding box center [560, 176] width 54 height 10
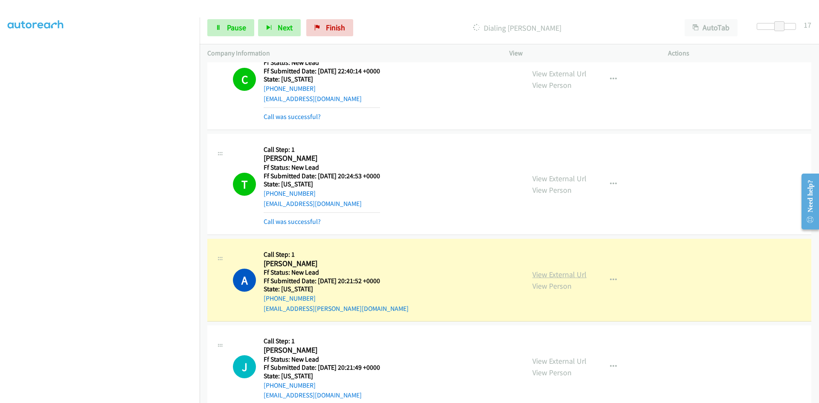
click at [549, 275] on link "View External Url" at bounding box center [560, 275] width 54 height 10
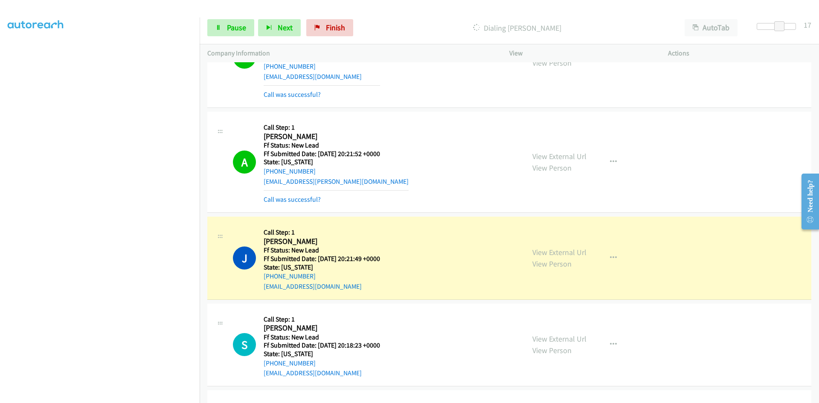
scroll to position [1499, 0]
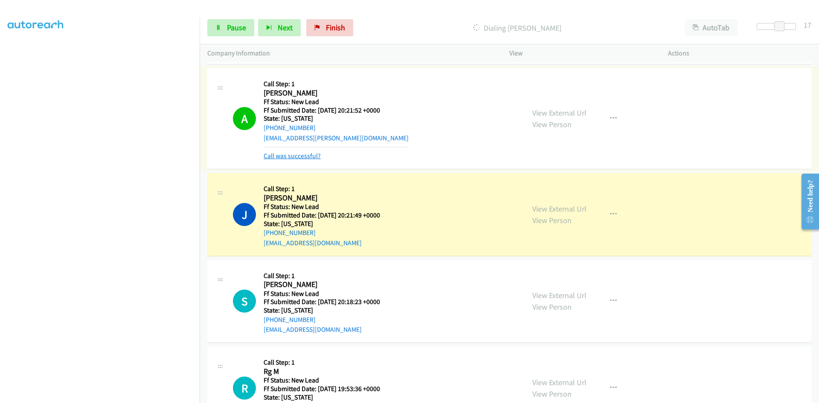
click at [314, 157] on link "Call was successful?" at bounding box center [292, 156] width 57 height 8
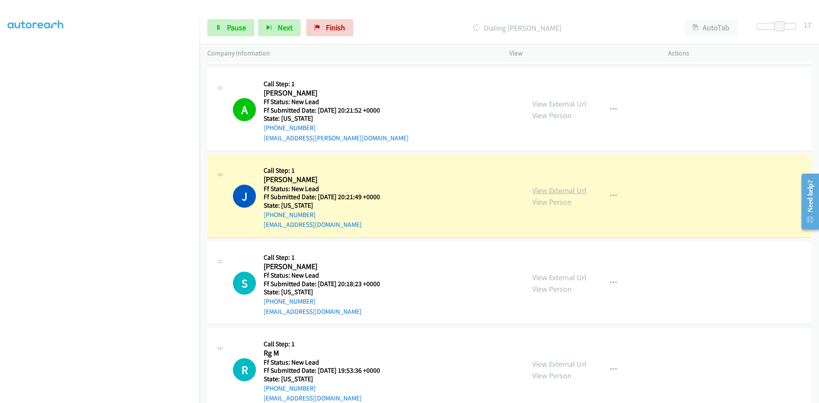
click at [551, 190] on link "View External Url" at bounding box center [560, 191] width 54 height 10
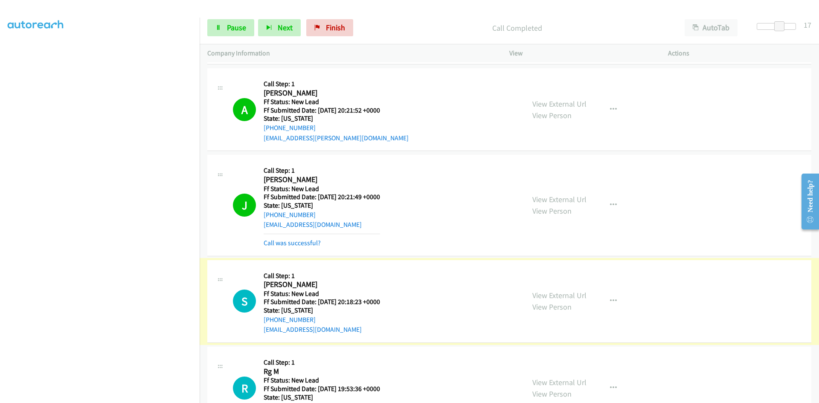
click at [542, 293] on link "View External Url" at bounding box center [560, 296] width 54 height 10
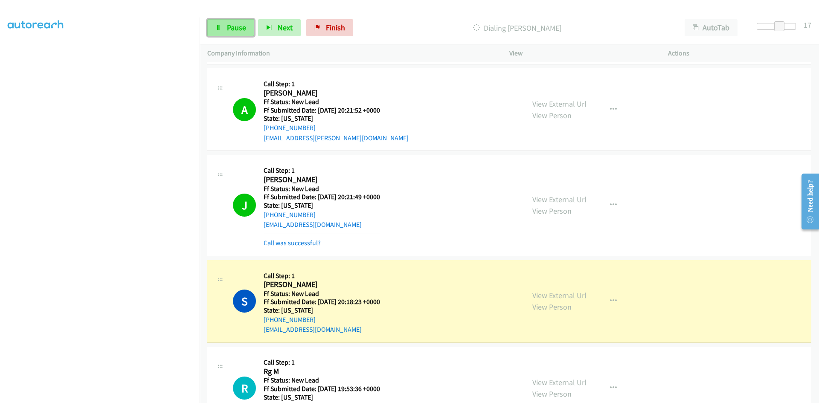
click at [225, 27] on link "Pause" at bounding box center [230, 27] width 47 height 17
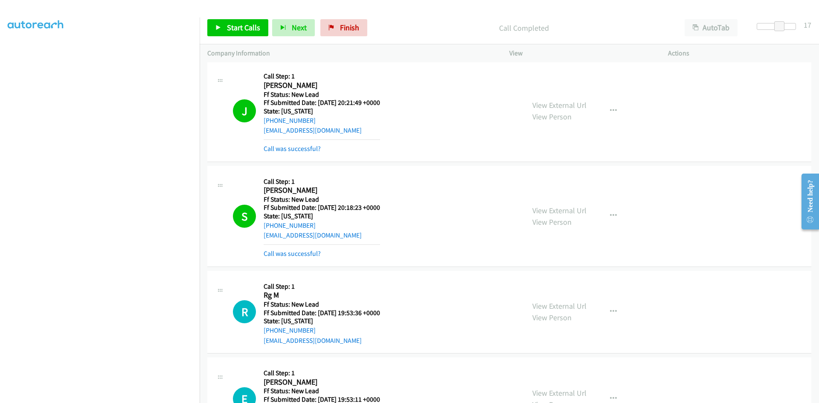
scroll to position [1627, 0]
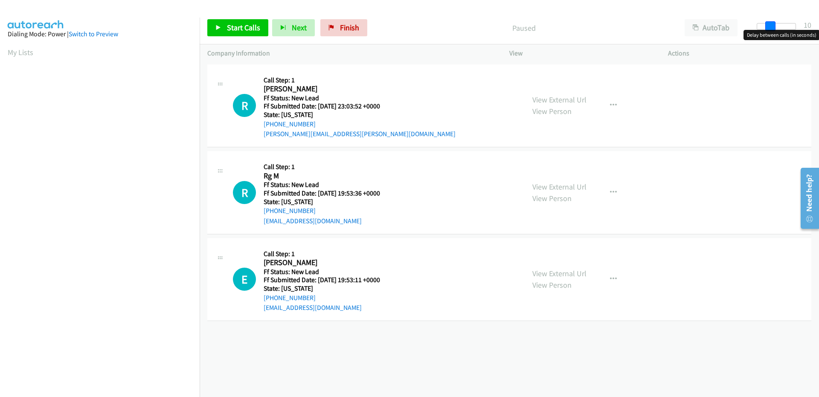
drag, startPoint x: 763, startPoint y: 23, endPoint x: 776, endPoint y: 21, distance: 12.4
click at [776, 21] on span at bounding box center [771, 26] width 10 height 10
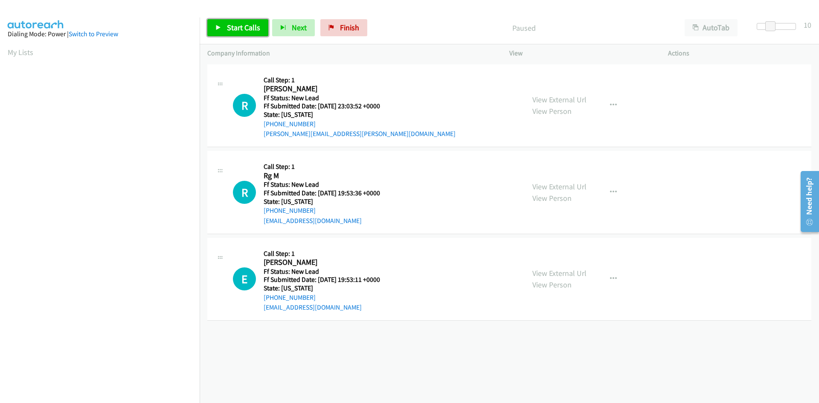
click at [227, 26] on span "Start Calls" at bounding box center [243, 28] width 33 height 10
click at [552, 97] on link "View External Url" at bounding box center [560, 100] width 54 height 10
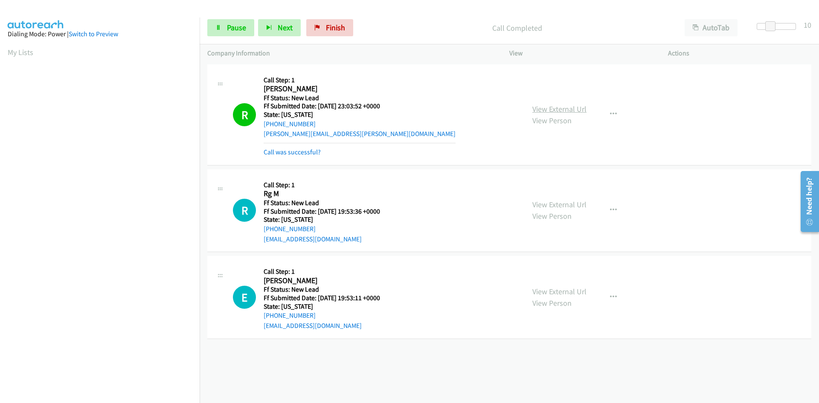
scroll to position [76, 0]
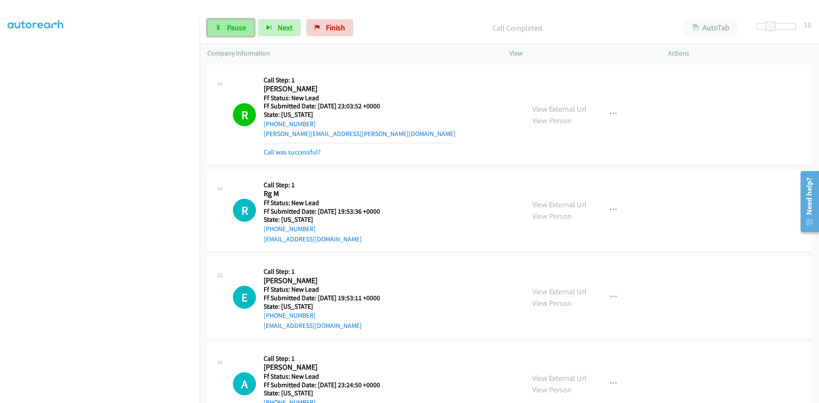
click at [222, 23] on link "Pause" at bounding box center [230, 27] width 47 height 17
click at [239, 25] on span "Start Calls" at bounding box center [243, 28] width 33 height 10
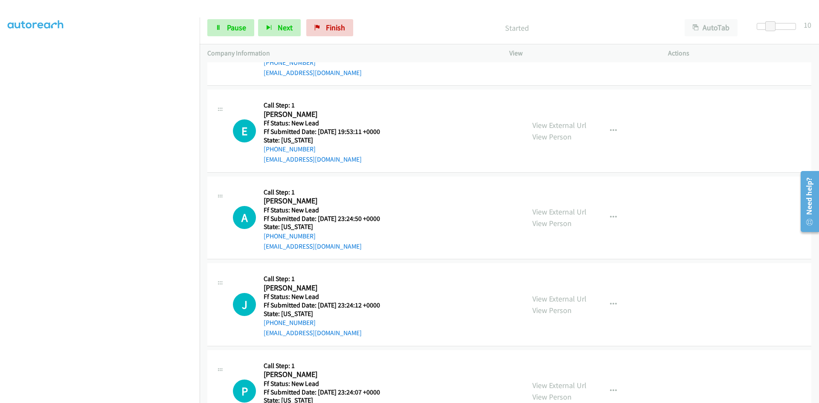
scroll to position [81, 0]
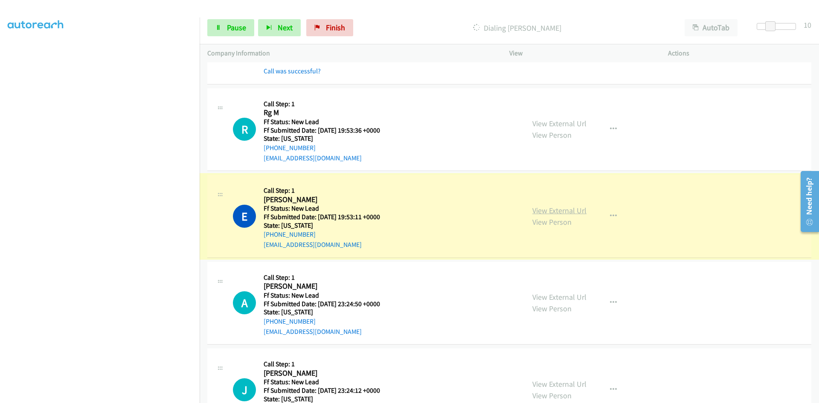
click at [574, 210] on link "View External Url" at bounding box center [560, 211] width 54 height 10
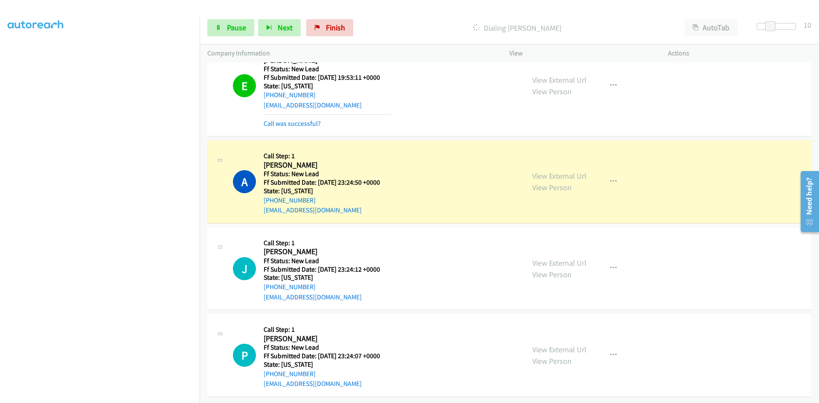
scroll to position [227, 0]
click at [574, 171] on link "View External Url" at bounding box center [560, 176] width 54 height 10
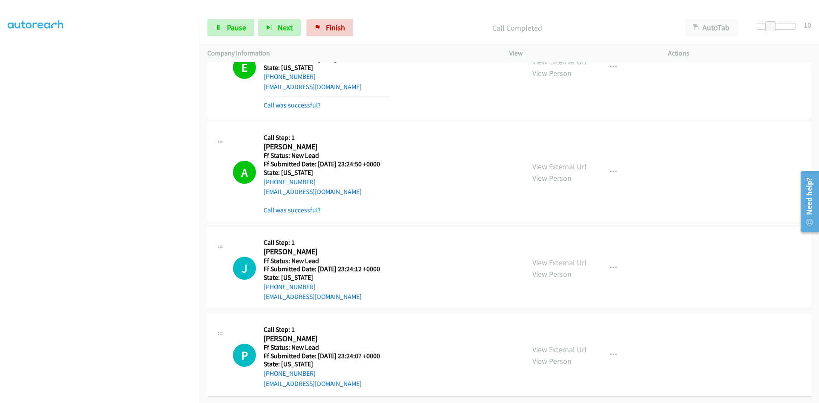
scroll to position [245, 0]
click at [577, 258] on link "View External Url" at bounding box center [560, 263] width 54 height 10
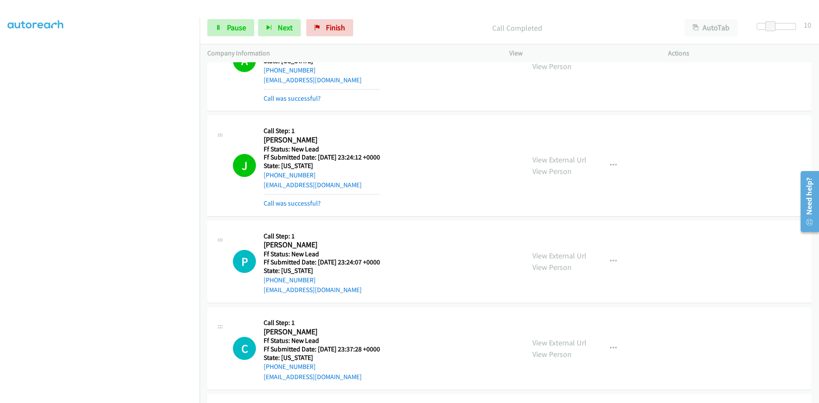
scroll to position [416, 0]
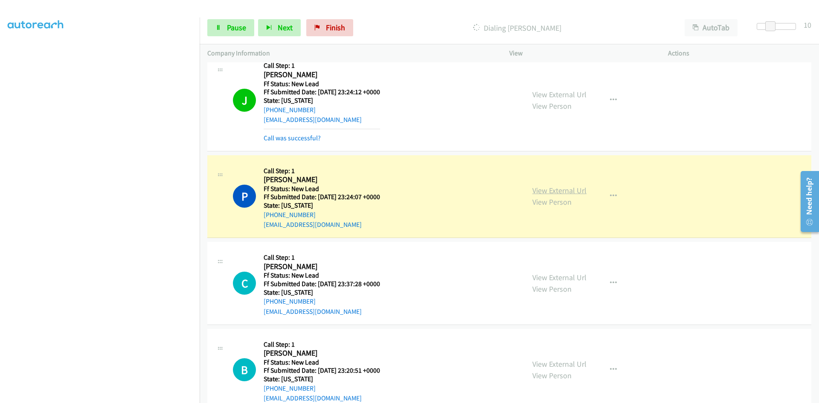
click at [540, 190] on link "View External Url" at bounding box center [560, 191] width 54 height 10
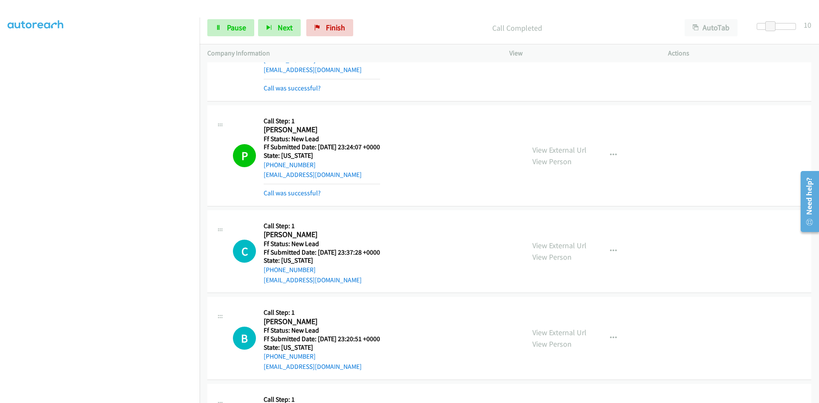
scroll to position [542, 0]
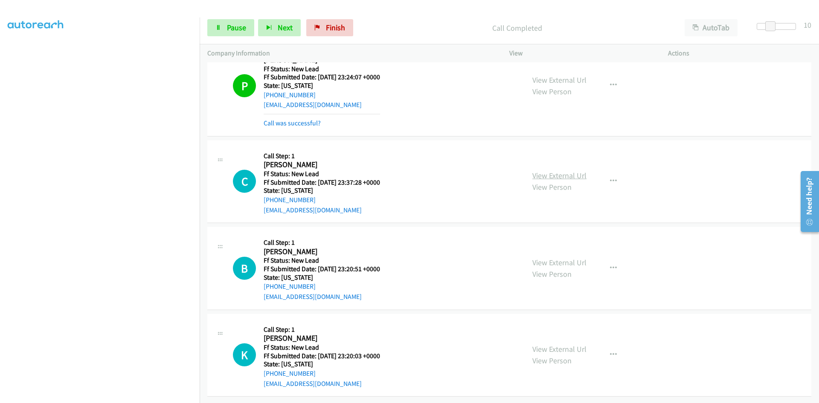
click at [561, 172] on link "View External Url" at bounding box center [560, 176] width 54 height 10
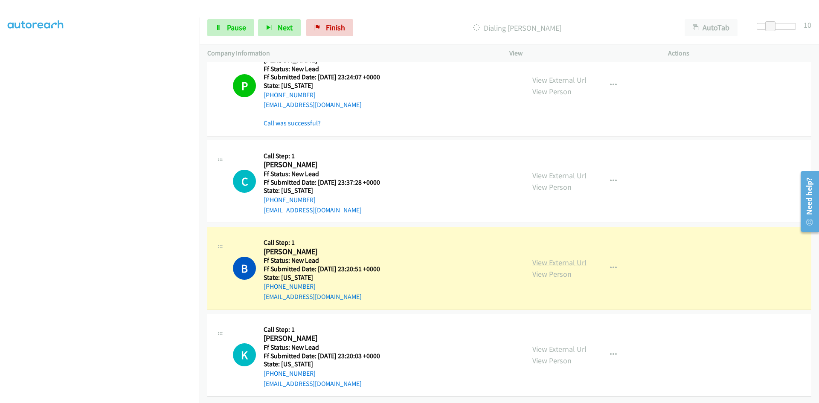
click at [574, 258] on link "View External Url" at bounding box center [560, 263] width 54 height 10
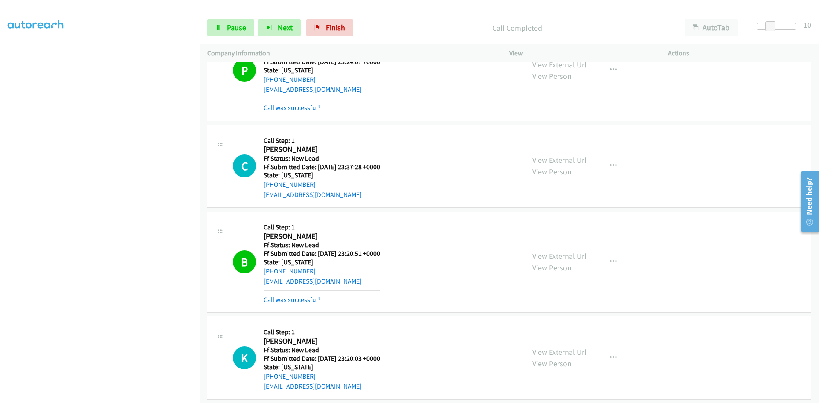
scroll to position [560, 0]
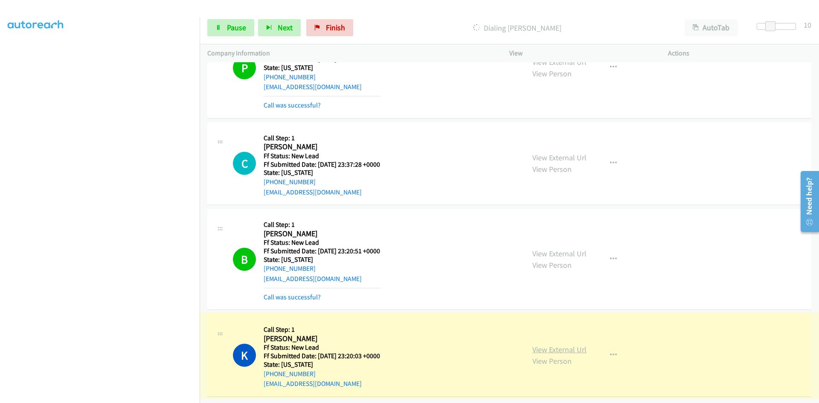
click at [573, 345] on link "View External Url" at bounding box center [560, 350] width 54 height 10
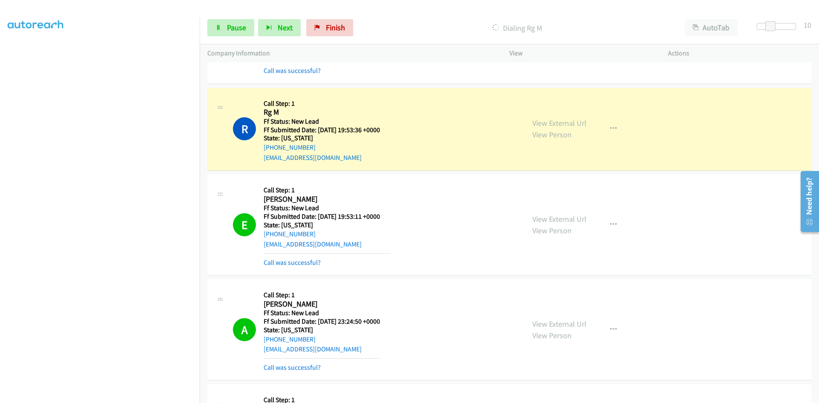
scroll to position [6, 0]
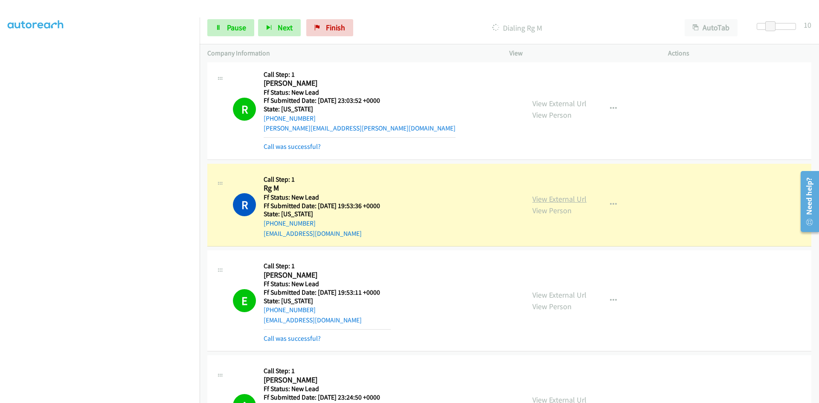
click at [574, 200] on link "View External Url" at bounding box center [560, 199] width 54 height 10
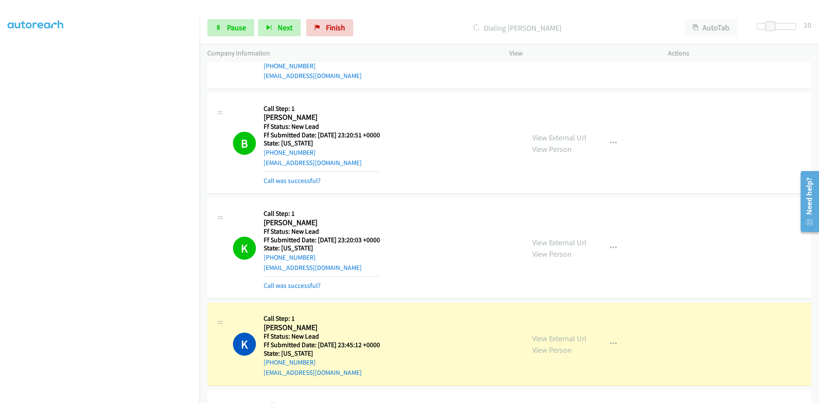
scroll to position [857, 0]
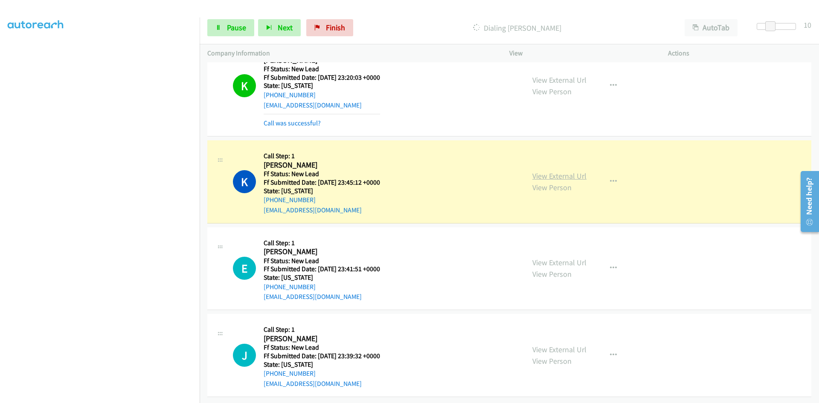
click at [575, 171] on link "View External Url" at bounding box center [560, 176] width 54 height 10
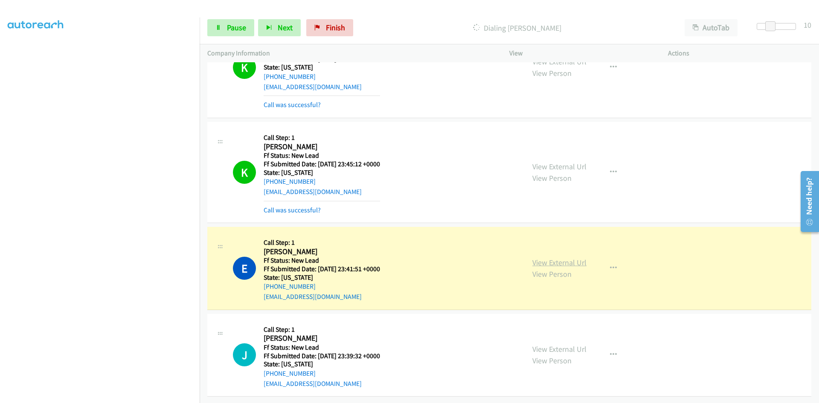
scroll to position [876, 0]
click at [574, 258] on link "View External Url" at bounding box center [560, 263] width 54 height 10
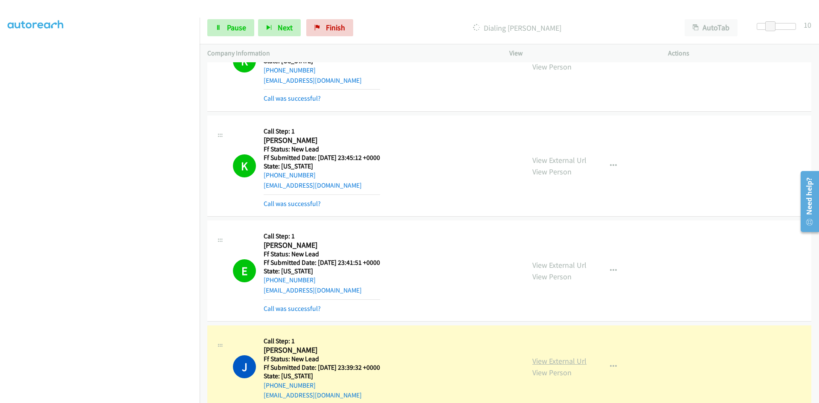
click at [559, 362] on link "View External Url" at bounding box center [560, 361] width 54 height 10
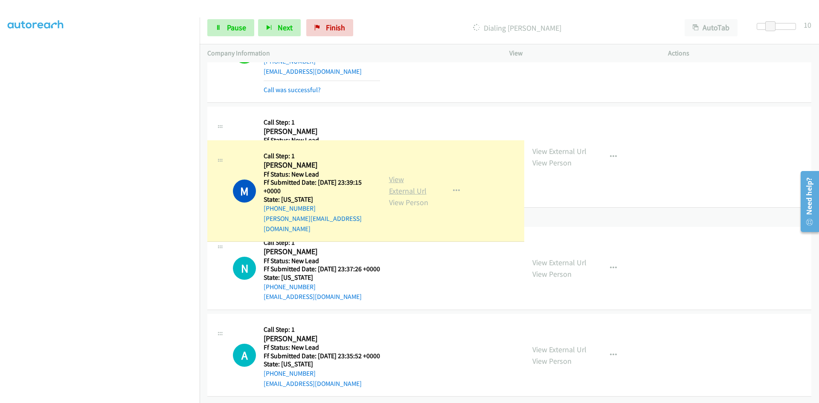
scroll to position [1172, 0]
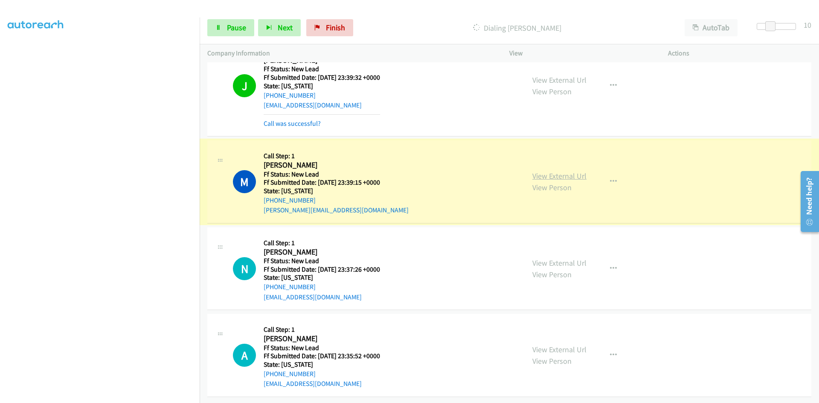
click at [546, 171] on link "View External Url" at bounding box center [560, 176] width 54 height 10
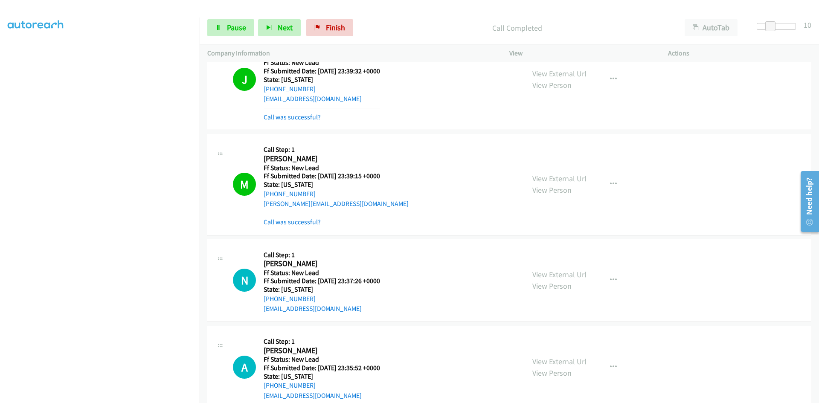
click at [226, 38] on div "Start Calls Pause Next Finish Call Completed AutoTab AutoTab 10" at bounding box center [510, 28] width 620 height 33
click at [226, 28] on link "Pause" at bounding box center [230, 27] width 47 height 17
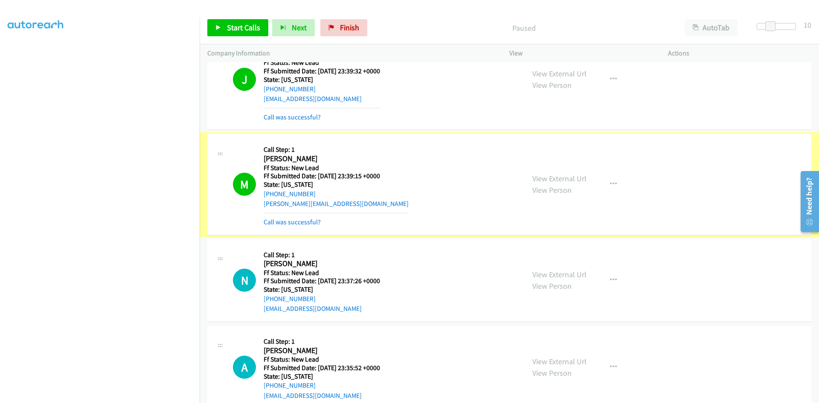
click at [280, 221] on link "Call was successful?" at bounding box center [292, 222] width 57 height 8
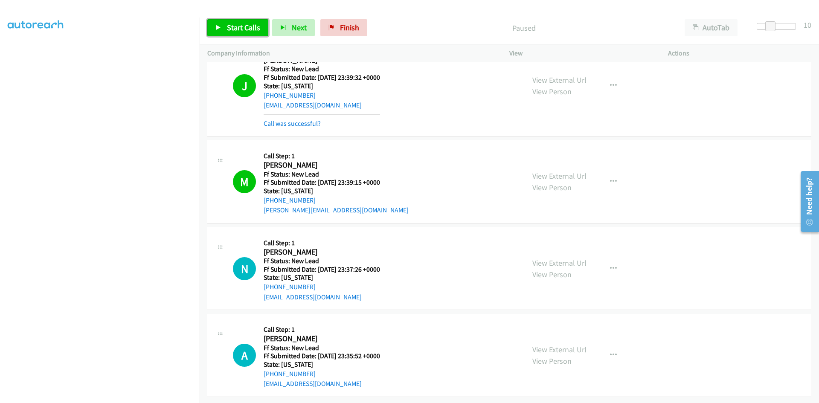
click at [245, 25] on span "Start Calls" at bounding box center [243, 28] width 33 height 10
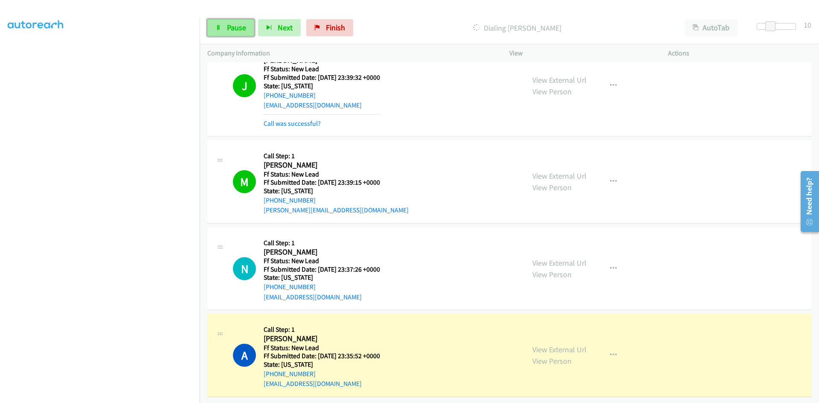
click at [236, 27] on span "Pause" at bounding box center [236, 28] width 19 height 10
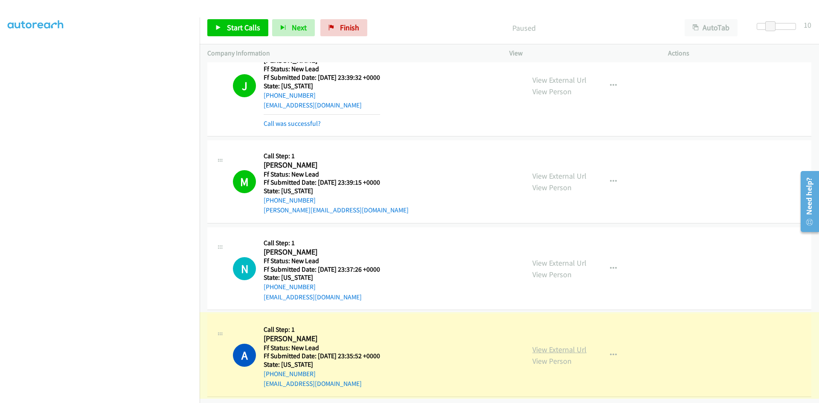
click at [555, 345] on link "View External Url" at bounding box center [560, 350] width 54 height 10
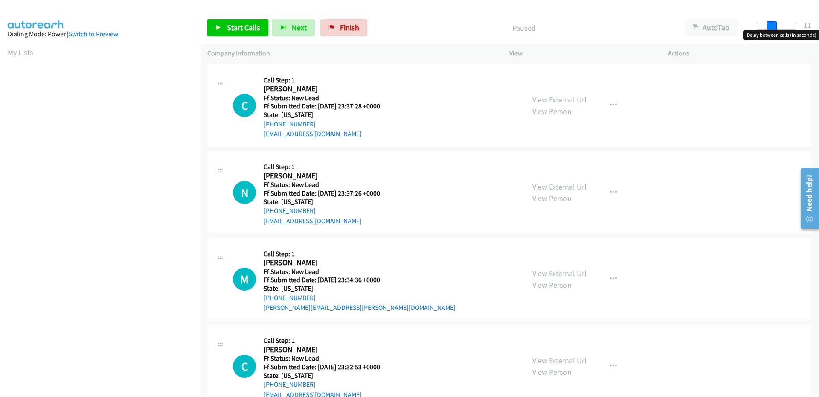
drag, startPoint x: 762, startPoint y: 26, endPoint x: 776, endPoint y: 26, distance: 13.7
click at [776, 26] on span at bounding box center [772, 26] width 10 height 10
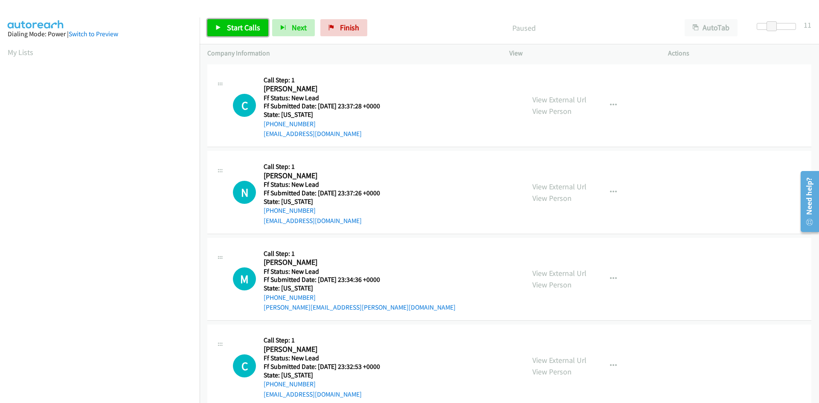
click at [242, 29] on span "Start Calls" at bounding box center [243, 28] width 33 height 10
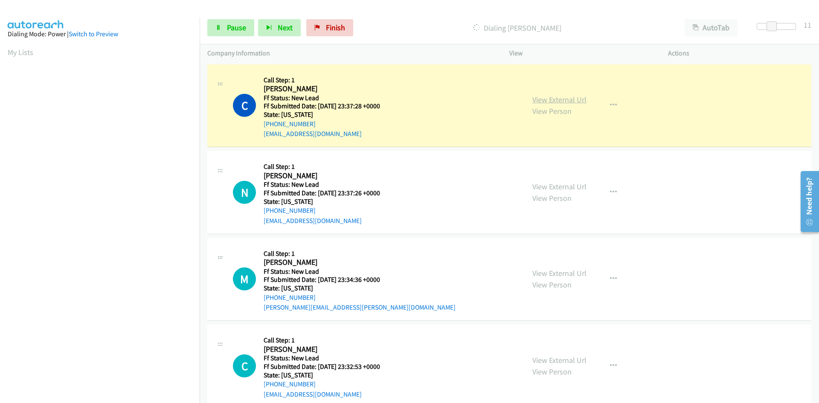
click at [534, 101] on link "View External Url" at bounding box center [560, 100] width 54 height 10
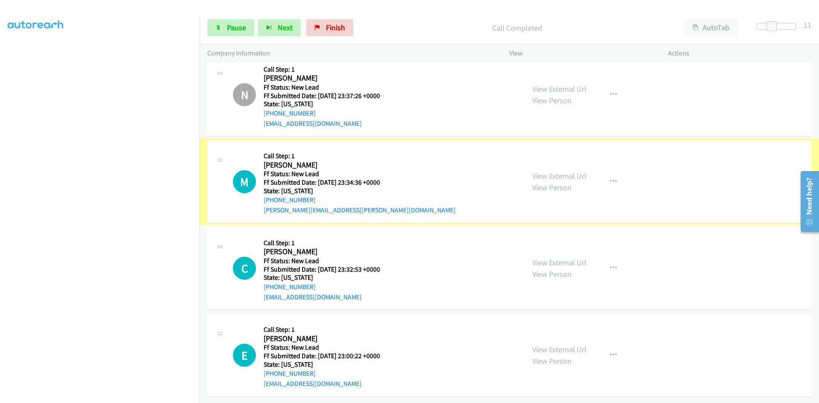
scroll to position [122, 0]
click at [552, 171] on link "View External Url" at bounding box center [560, 176] width 54 height 10
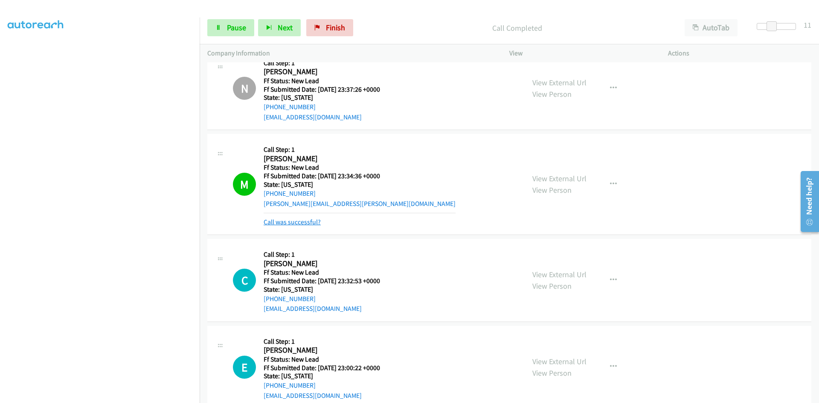
click at [314, 222] on link "Call was successful?" at bounding box center [292, 222] width 57 height 8
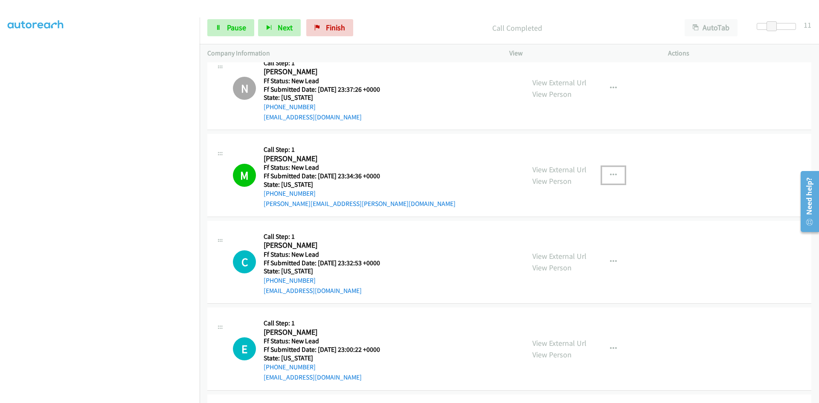
click at [612, 174] on icon "button" at bounding box center [613, 175] width 7 height 7
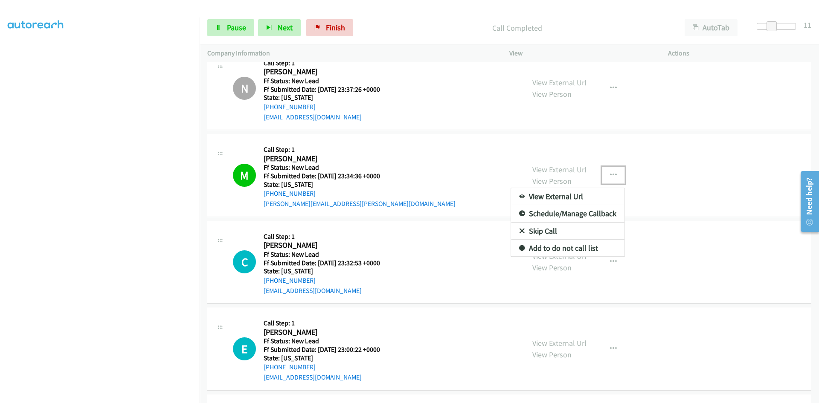
click at [548, 248] on link "Add to do not call list" at bounding box center [568, 248] width 114 height 17
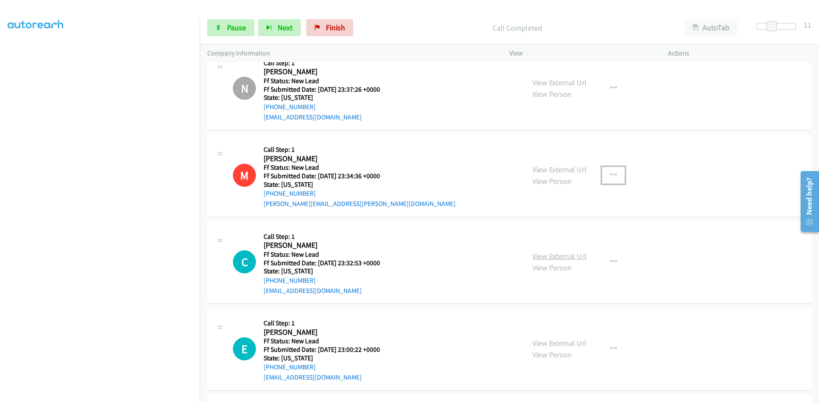
click at [547, 258] on link "View External Url" at bounding box center [560, 256] width 54 height 10
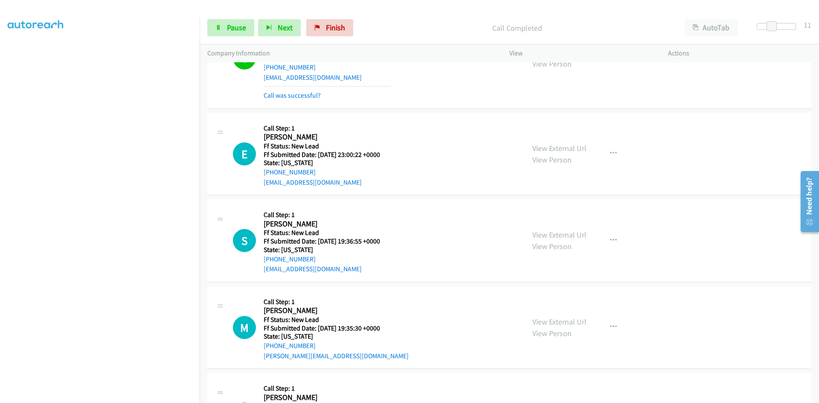
scroll to position [378, 0]
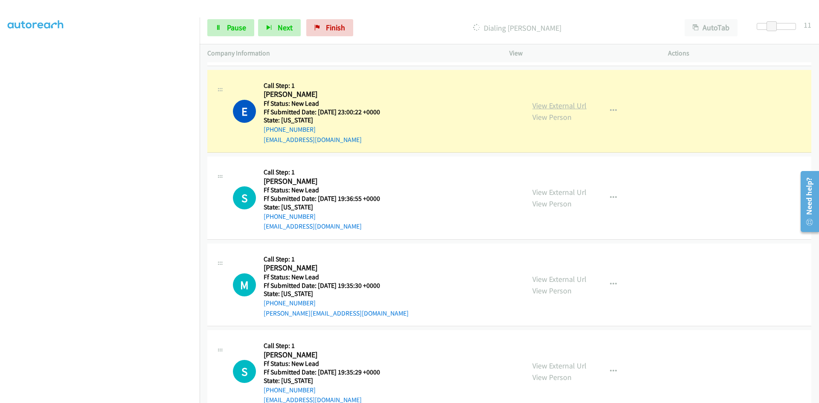
click at [554, 106] on link "View External Url" at bounding box center [560, 106] width 54 height 10
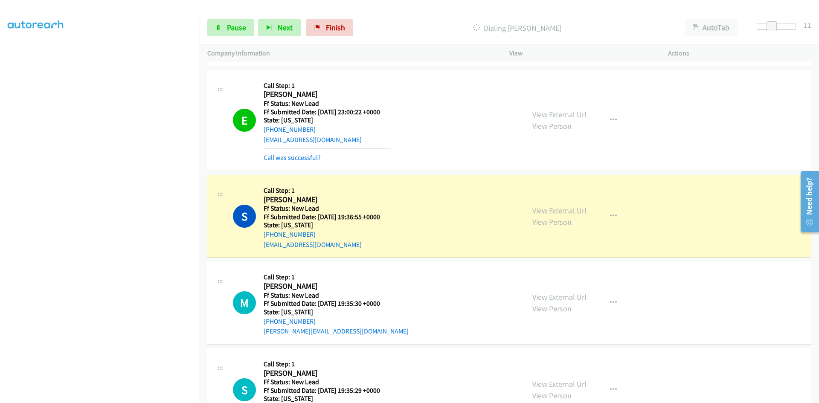
click at [537, 212] on link "View External Url" at bounding box center [560, 211] width 54 height 10
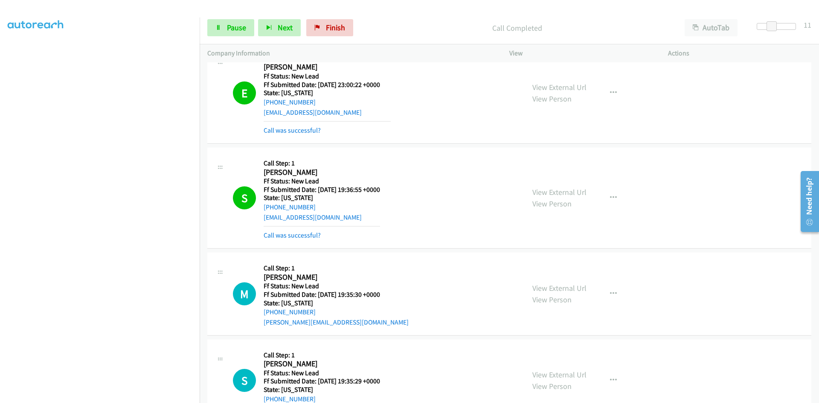
scroll to position [437, 0]
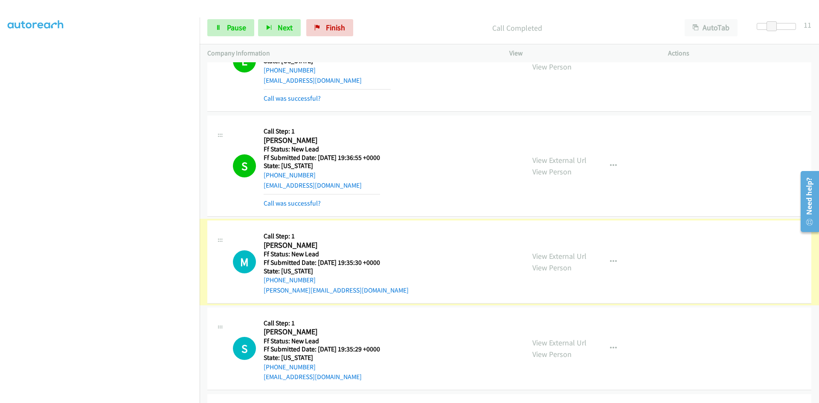
click at [548, 257] on link "View External Url" at bounding box center [560, 256] width 54 height 10
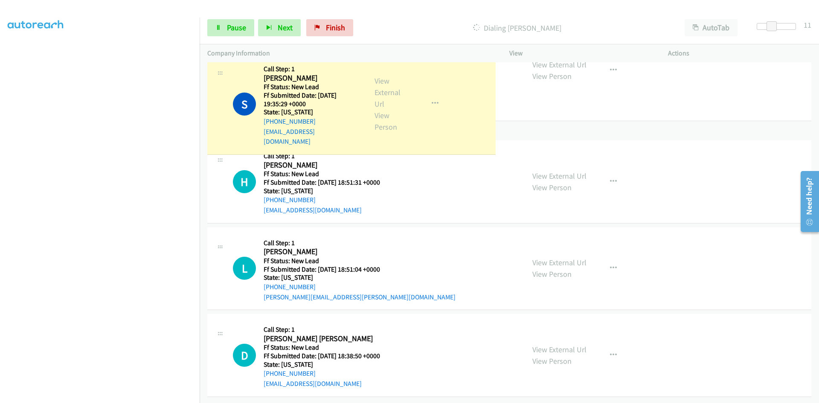
scroll to position [716, 0]
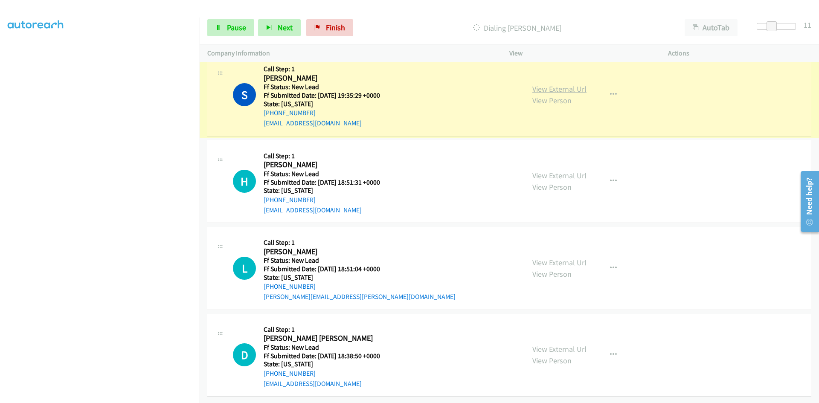
click at [555, 84] on link "View External Url" at bounding box center [560, 89] width 54 height 10
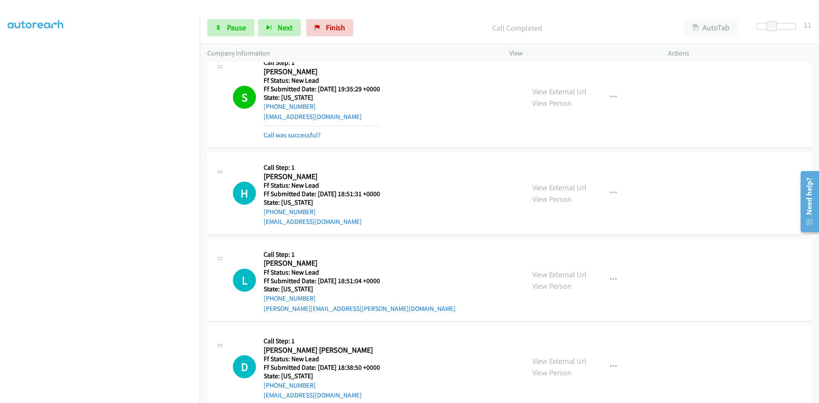
scroll to position [735, 0]
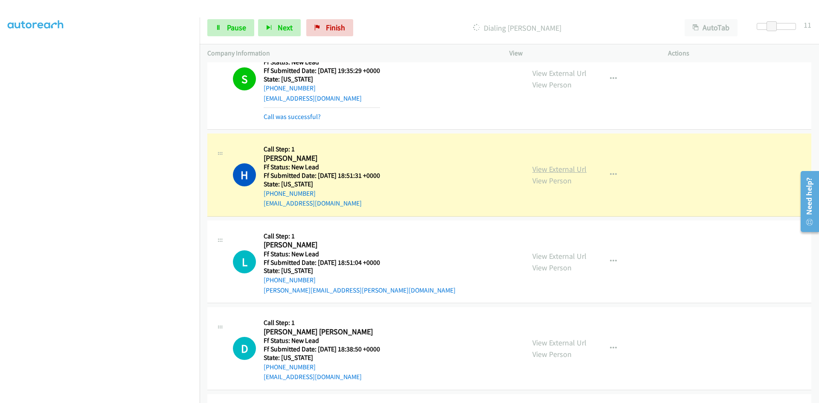
click at [552, 169] on link "View External Url" at bounding box center [560, 169] width 54 height 10
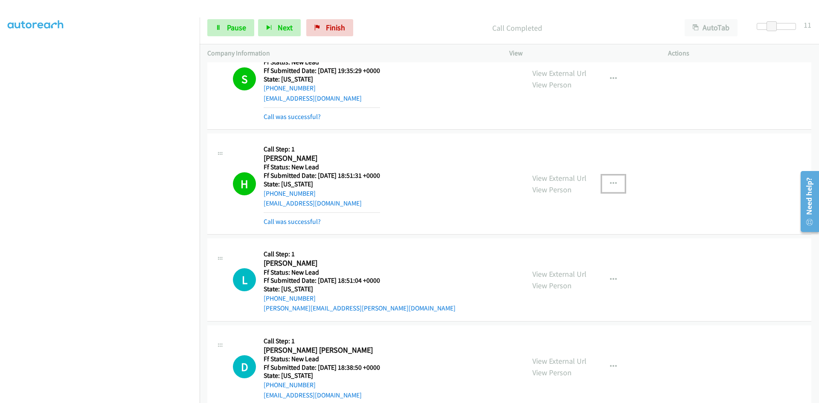
click at [611, 184] on icon "button" at bounding box center [613, 184] width 7 height 7
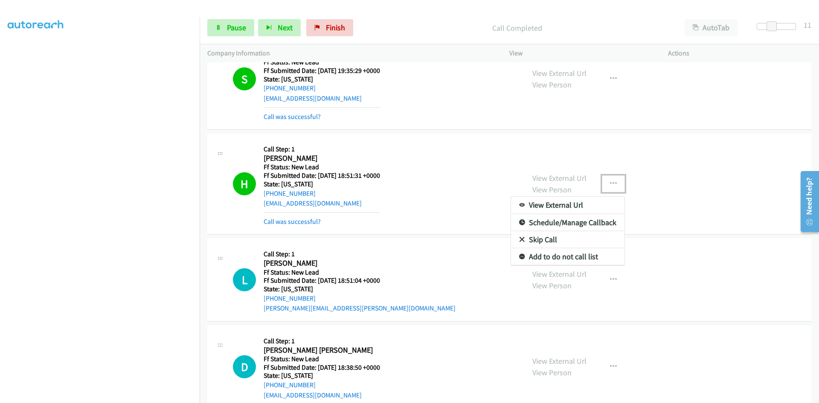
click at [567, 258] on link "Add to do not call list" at bounding box center [568, 256] width 114 height 17
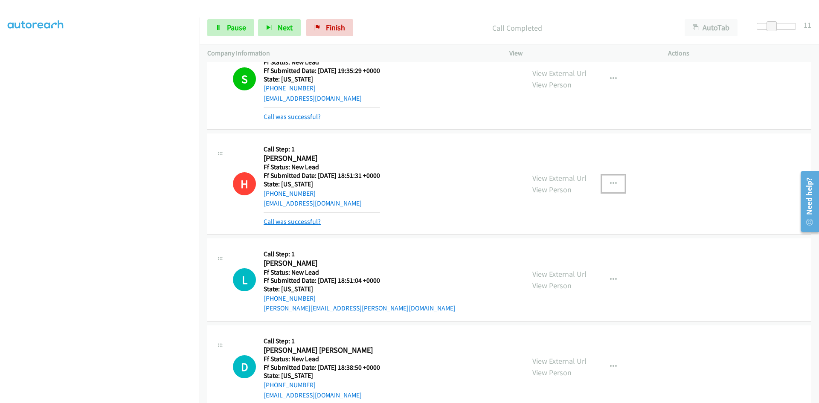
click at [306, 224] on link "Call was successful?" at bounding box center [292, 222] width 57 height 8
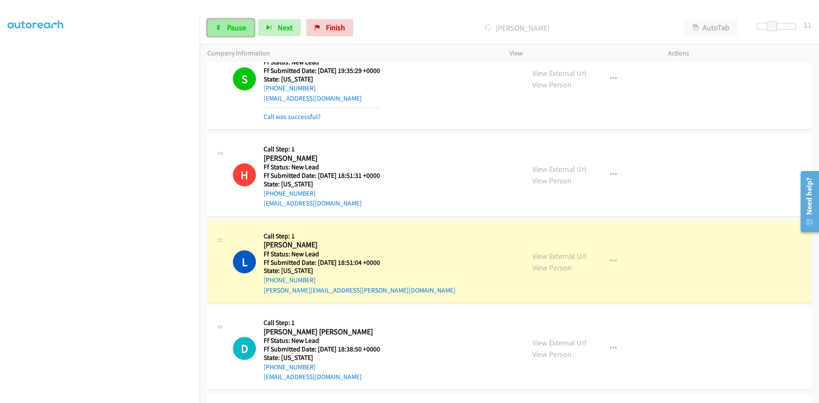
click at [248, 26] on link "Pause" at bounding box center [230, 27] width 47 height 17
click at [579, 253] on link "View External Url" at bounding box center [560, 256] width 54 height 10
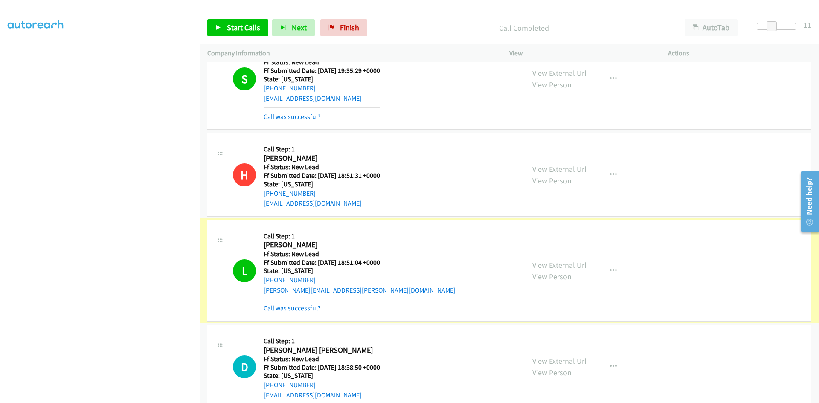
click at [289, 310] on link "Call was successful?" at bounding box center [292, 308] width 57 height 8
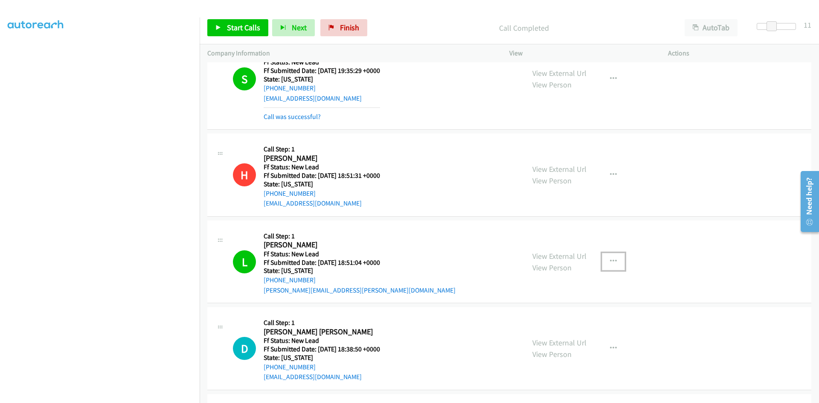
click at [610, 259] on icon "button" at bounding box center [613, 261] width 7 height 7
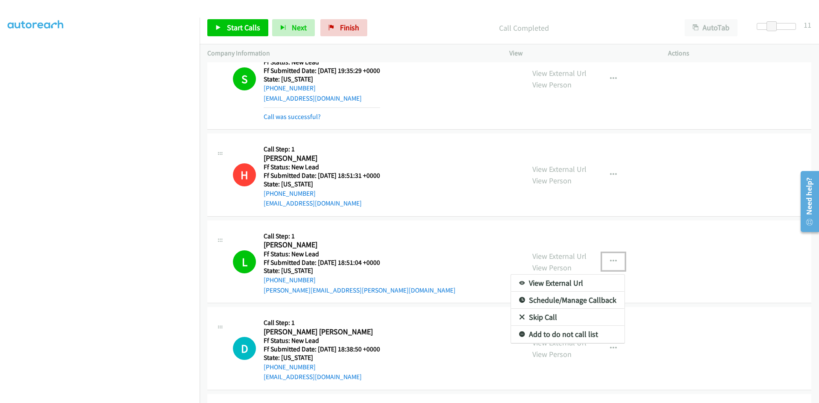
click at [561, 334] on link "Add to do not call list" at bounding box center [568, 334] width 114 height 17
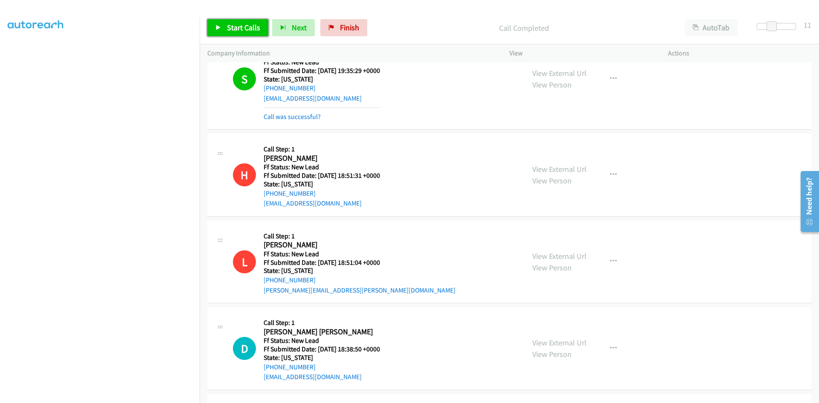
click at [241, 28] on span "Start Calls" at bounding box center [243, 28] width 33 height 10
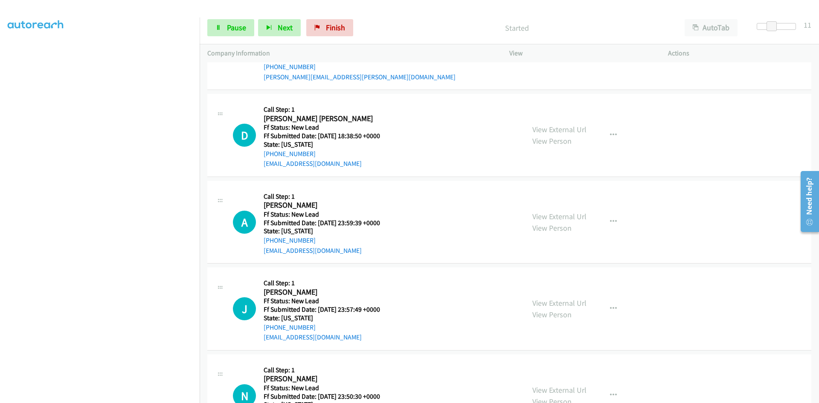
scroll to position [905, 0]
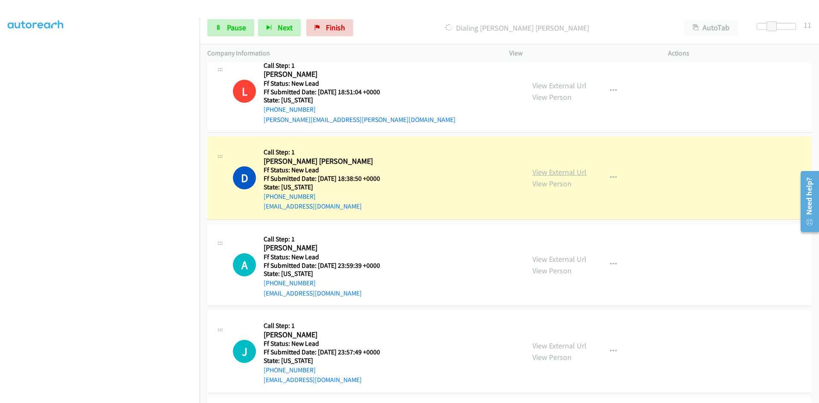
click at [562, 172] on link "View External Url" at bounding box center [560, 172] width 54 height 10
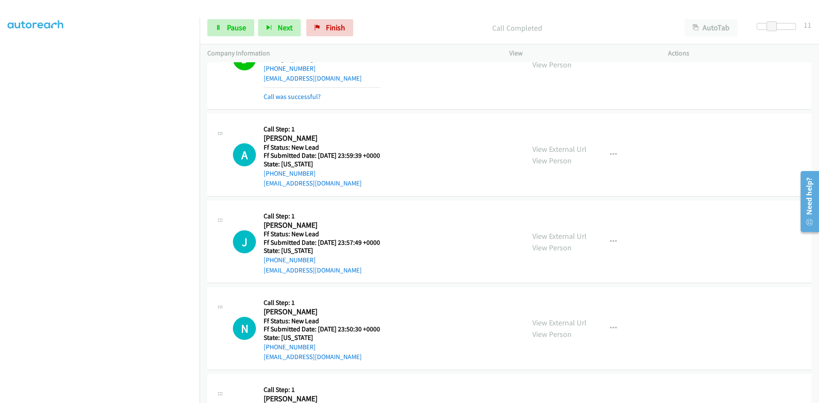
scroll to position [1033, 0]
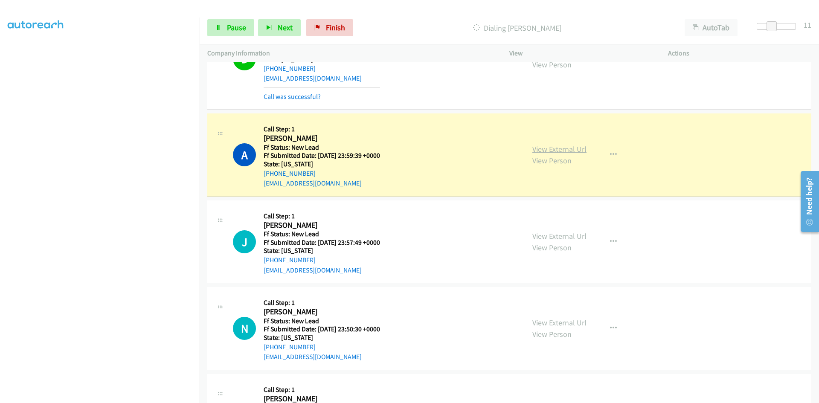
click at [562, 149] on link "View External Url" at bounding box center [560, 149] width 54 height 10
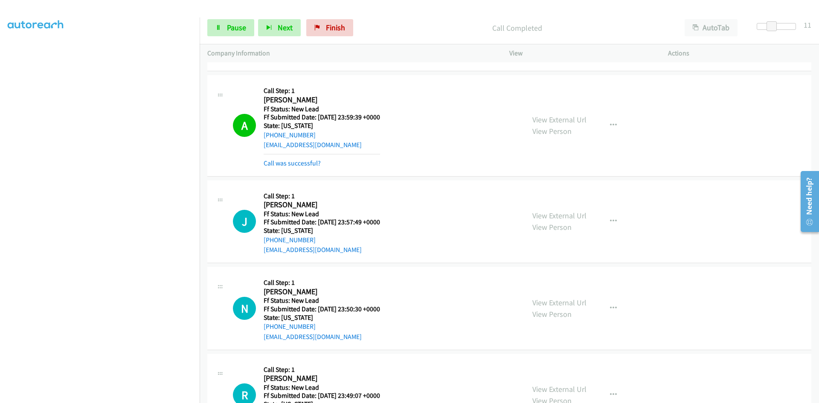
scroll to position [1118, 0]
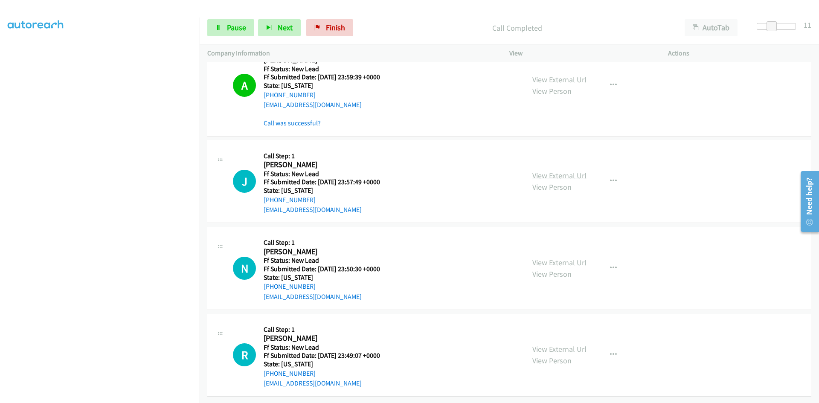
click at [557, 172] on link "View External Url" at bounding box center [560, 176] width 54 height 10
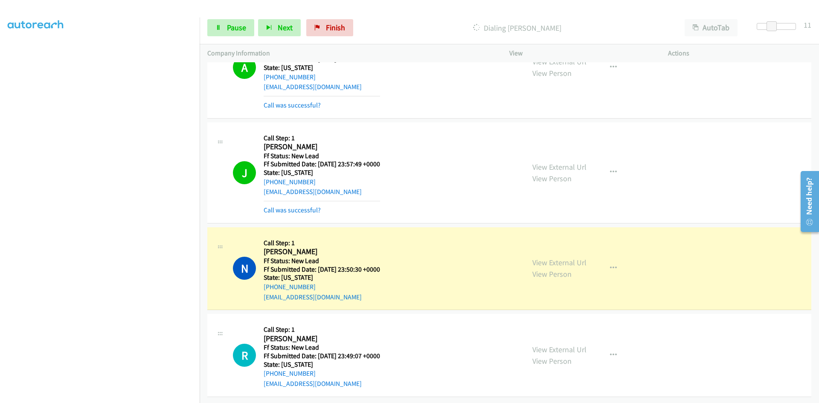
scroll to position [1136, 0]
click at [568, 258] on link "View External Url" at bounding box center [560, 263] width 54 height 10
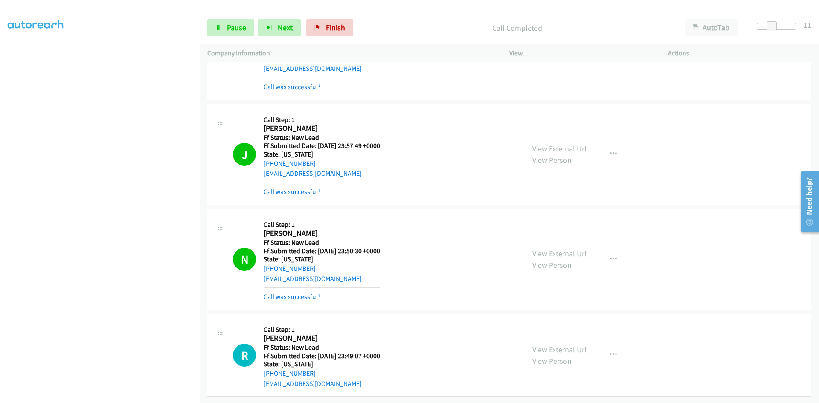
scroll to position [1155, 0]
click at [553, 345] on link "View External Url" at bounding box center [560, 350] width 54 height 10
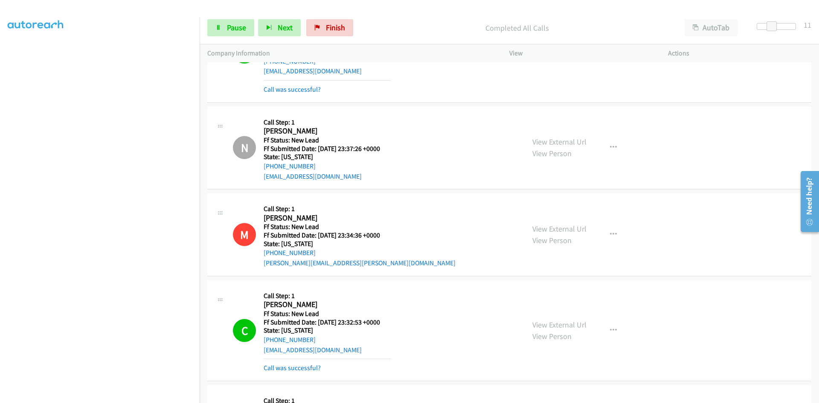
scroll to position [0, 0]
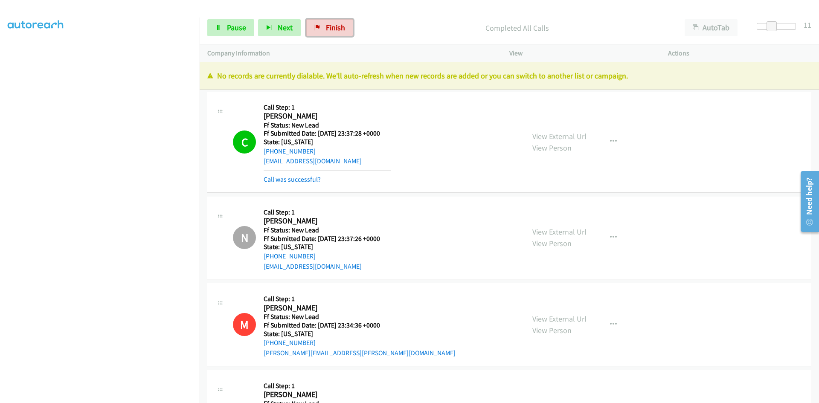
click at [326, 29] on span "Finish" at bounding box center [335, 28] width 19 height 10
